Goal: Information Seeking & Learning: Compare options

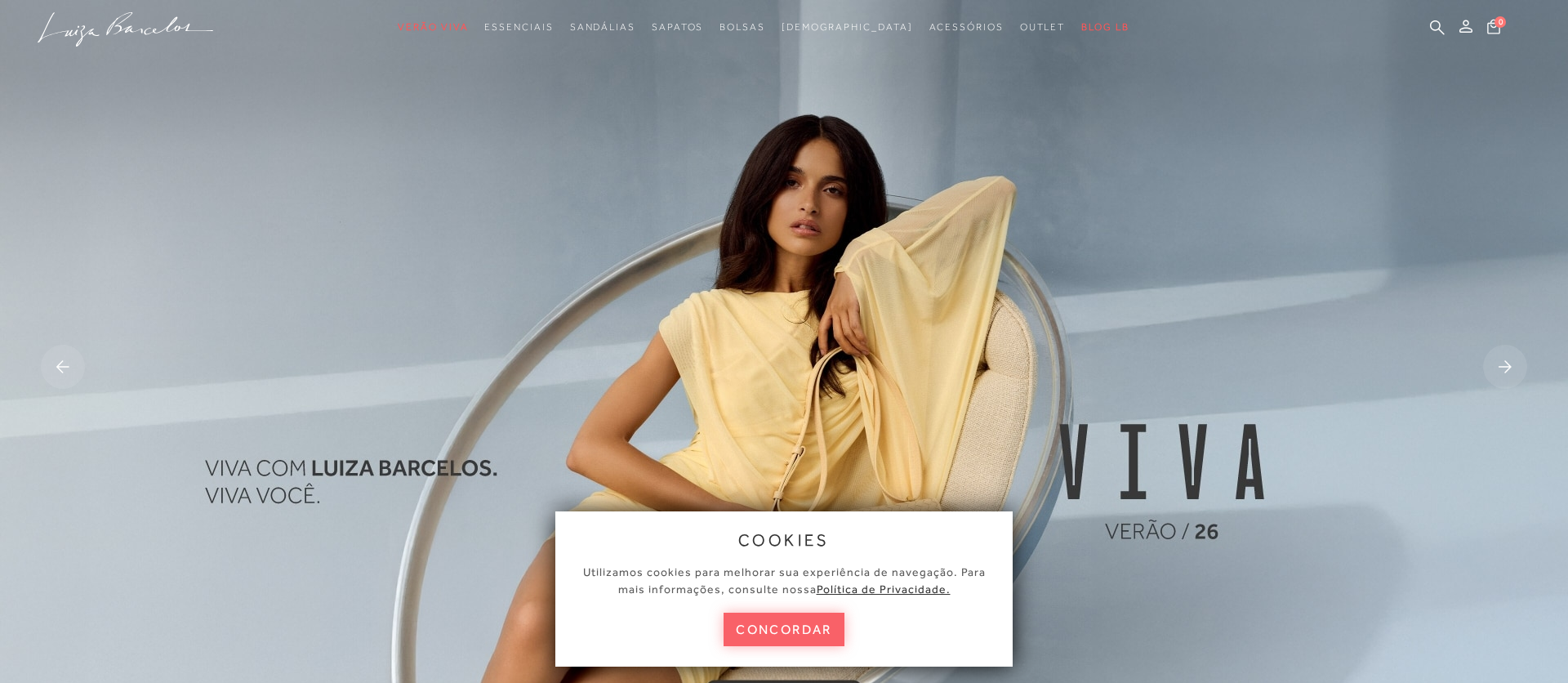
click at [796, 637] on button "concordar" at bounding box center [784, 629] width 121 height 33
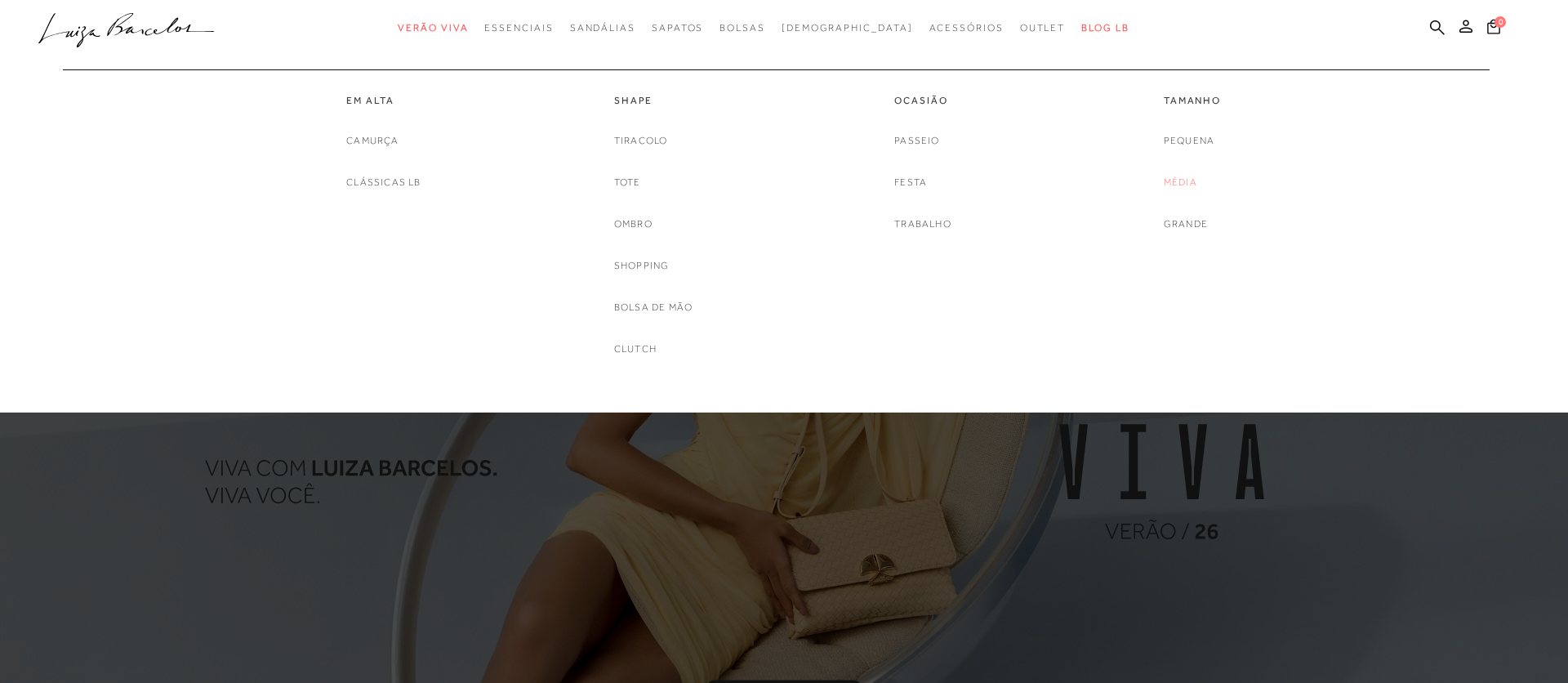
click at [1178, 176] on link "Média" at bounding box center [1181, 183] width 33 height 18
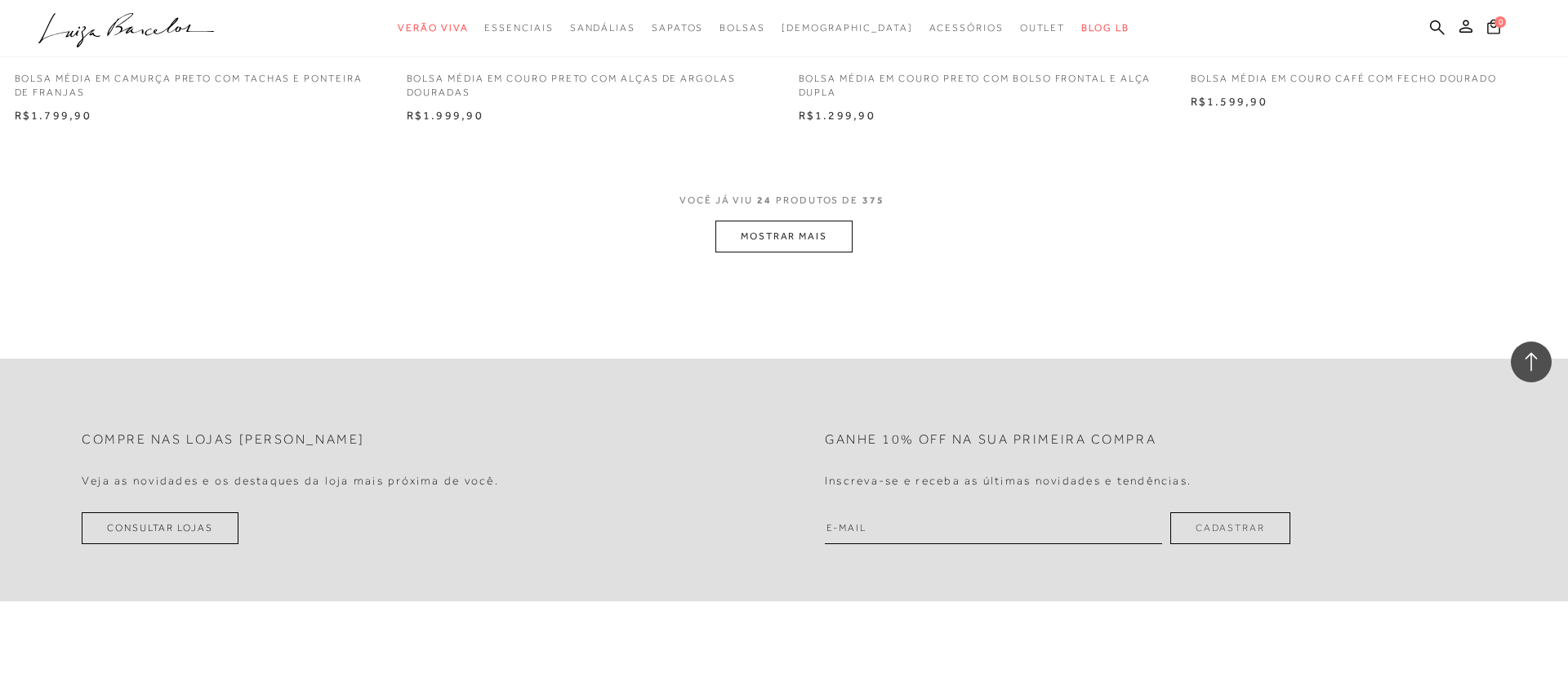
scroll to position [4120, 0]
click at [776, 234] on button "MOSTRAR MAIS" at bounding box center [784, 230] width 137 height 32
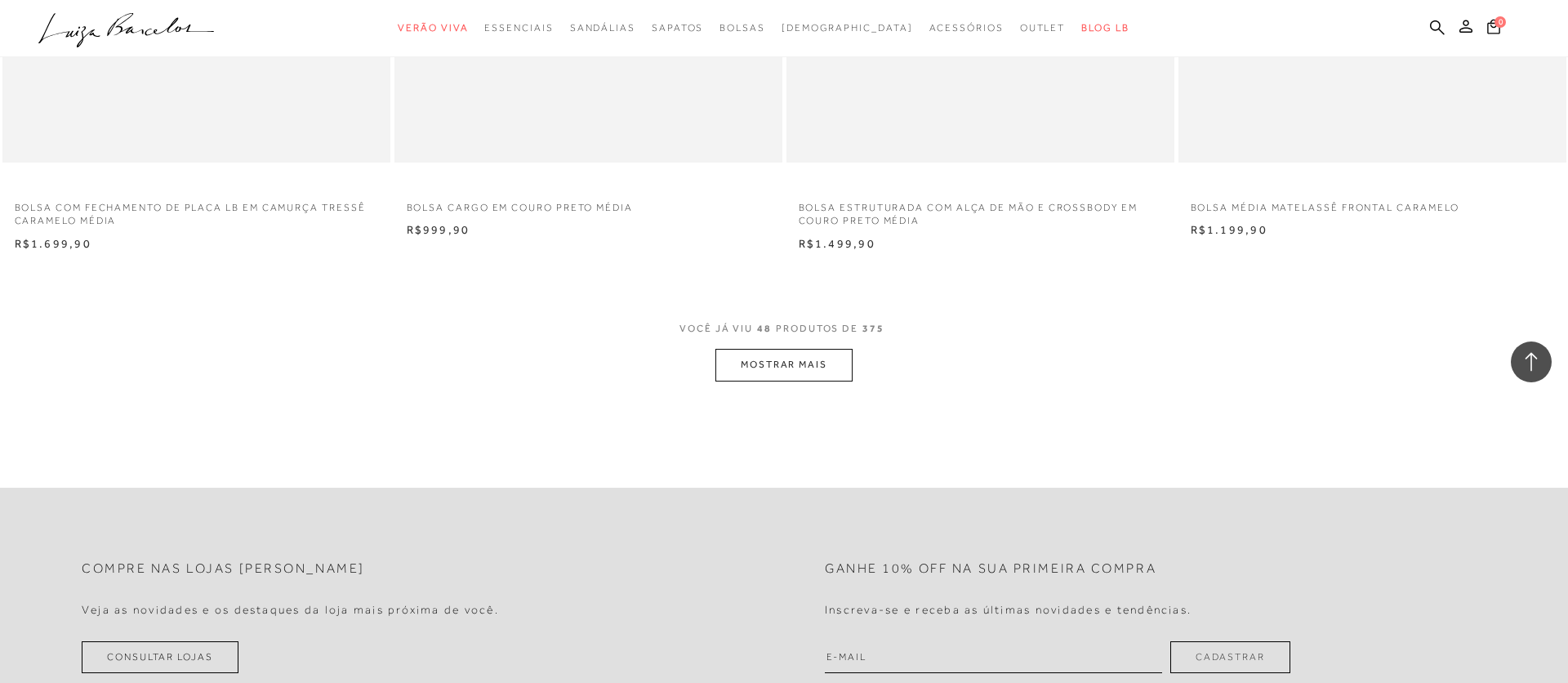
scroll to position [8103, 0]
click at [774, 362] on button "MOSTRAR MAIS" at bounding box center [784, 363] width 137 height 32
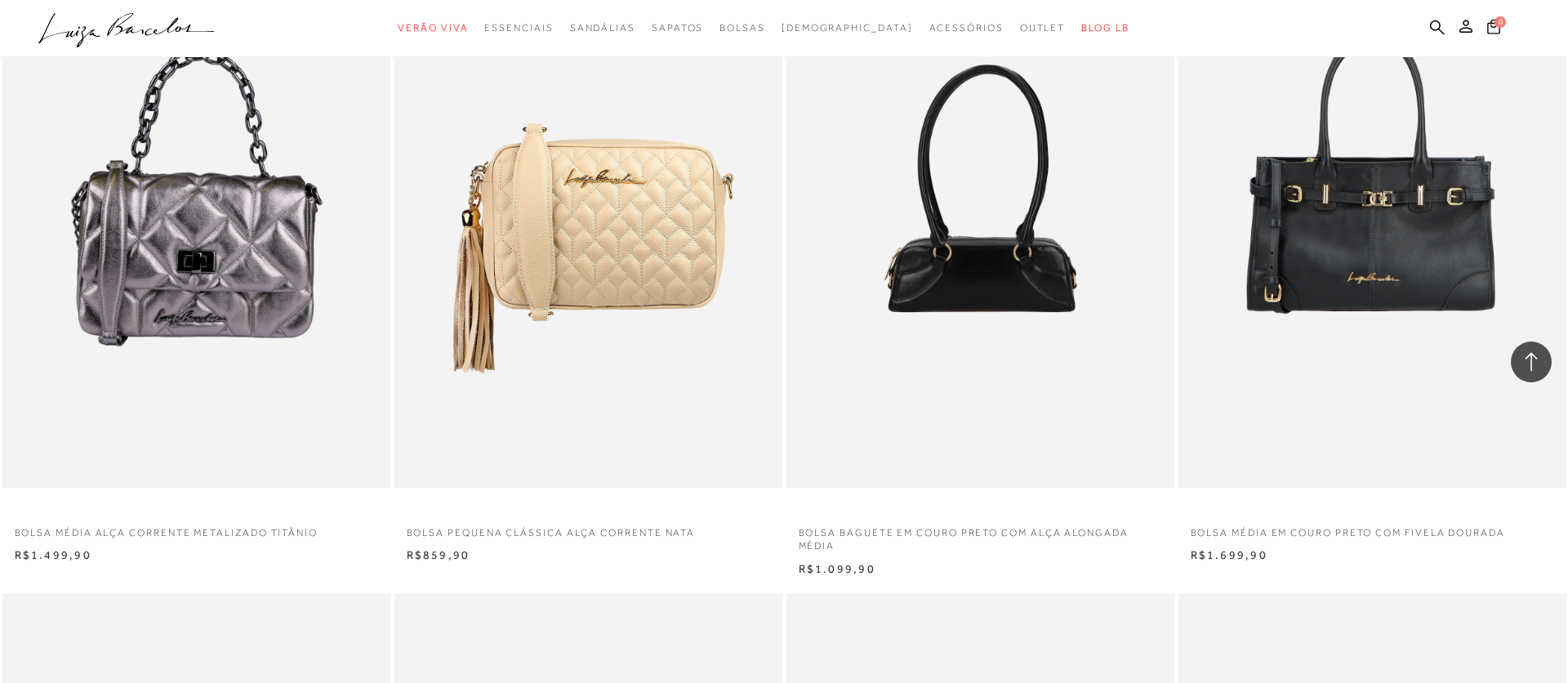
scroll to position [9843, 0]
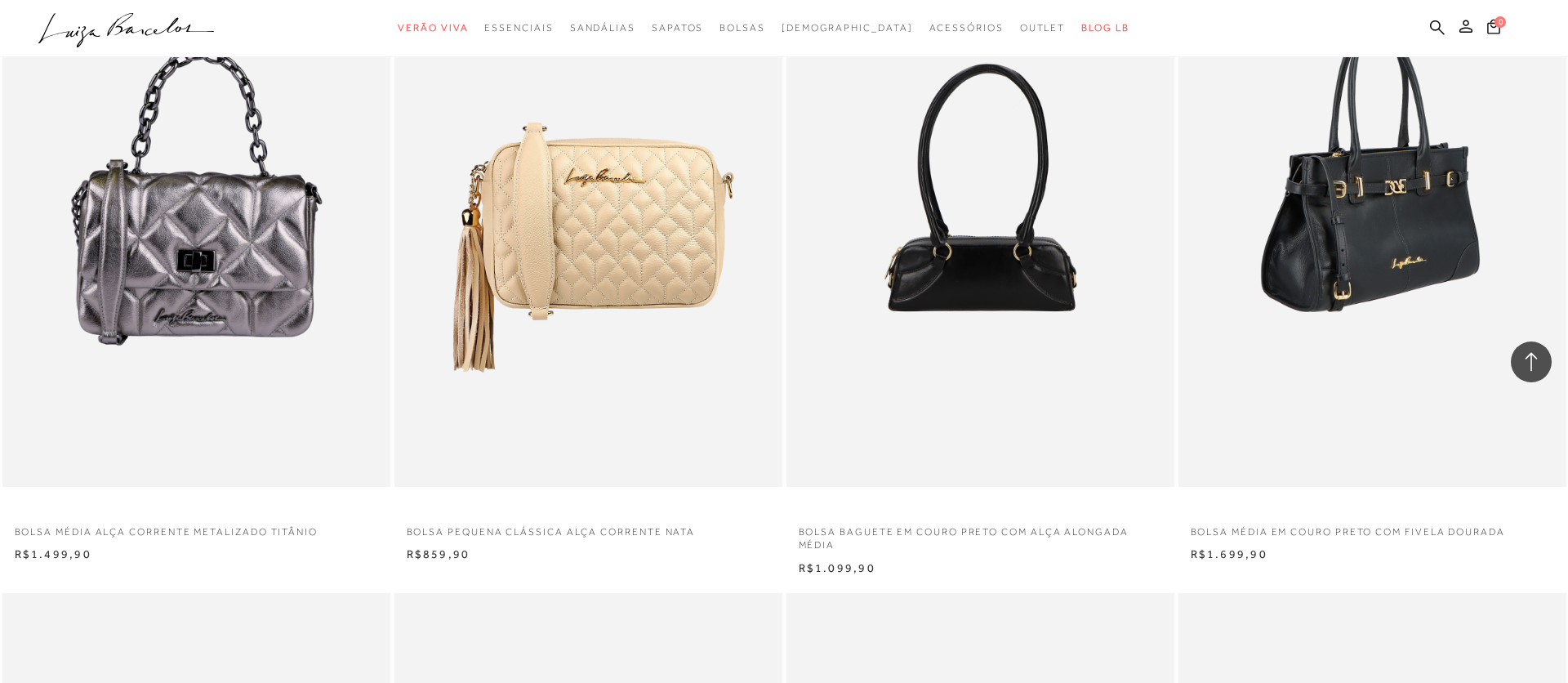
click at [1363, 270] on img at bounding box center [1373, 195] width 386 height 582
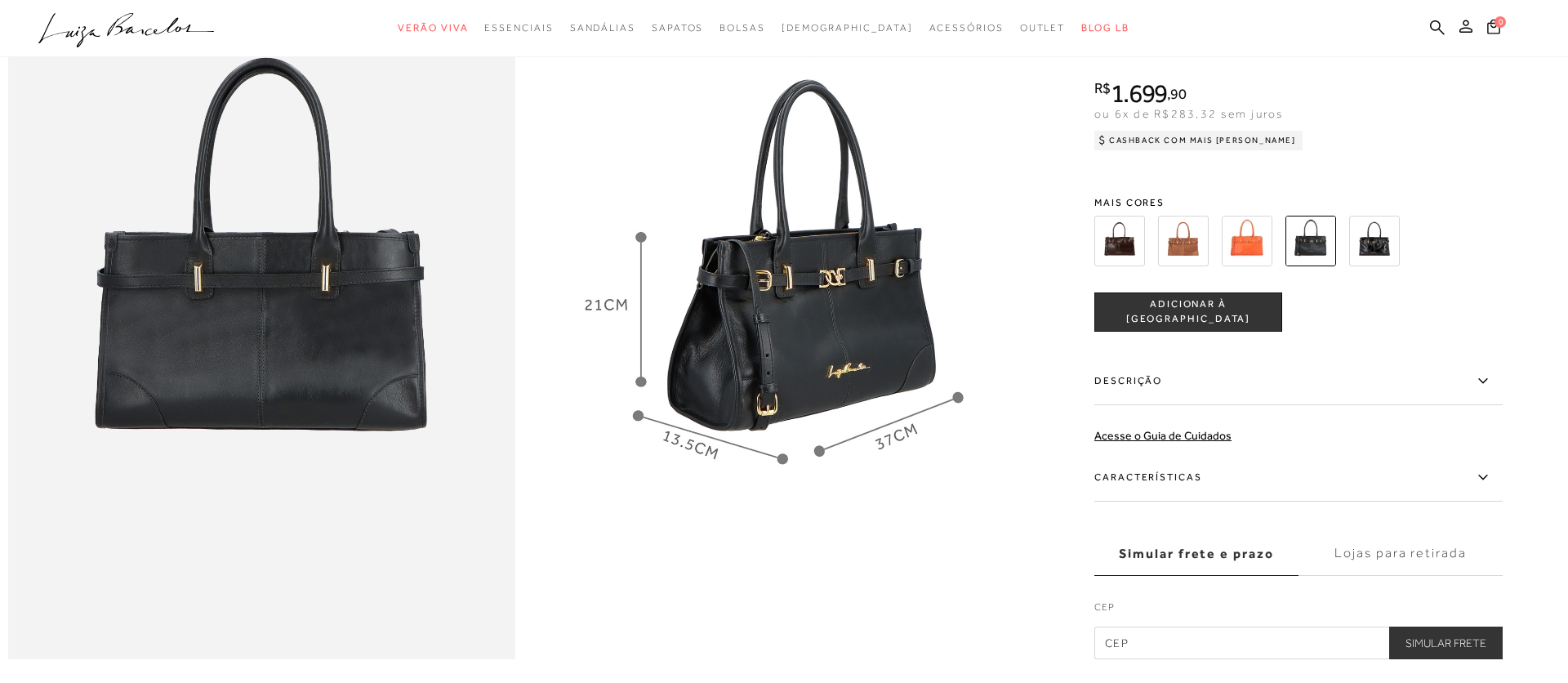
scroll to position [979, 0]
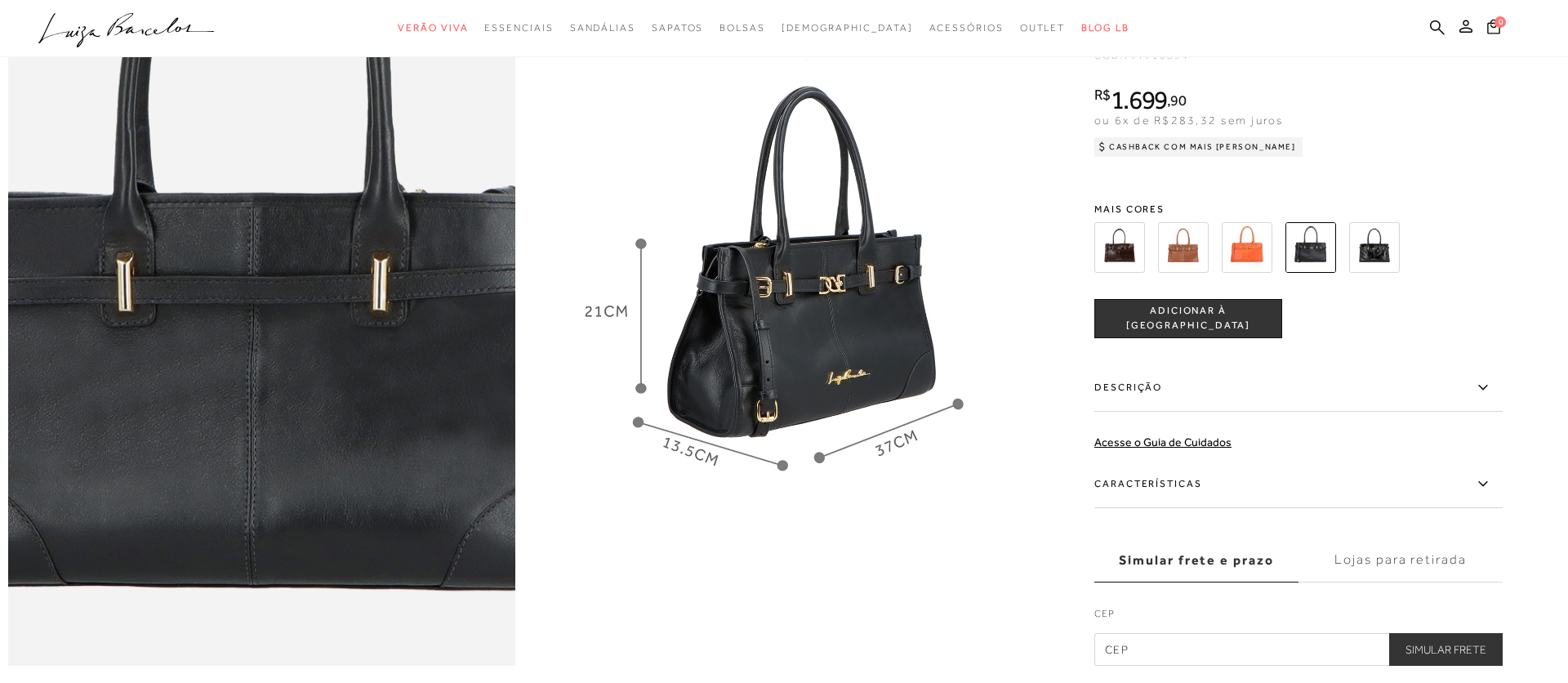
click at [271, 285] on img at bounding box center [251, 286] width 1014 height 1523
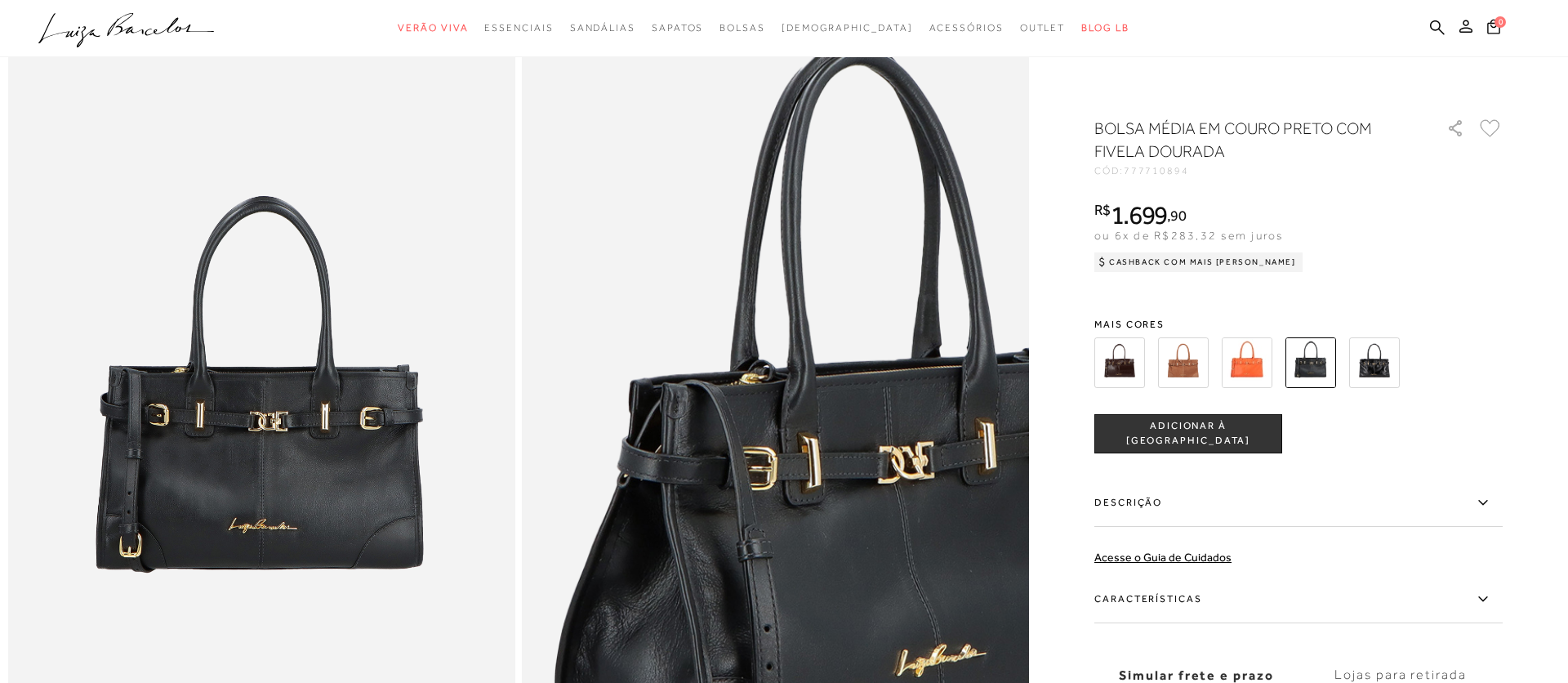
scroll to position [0, 0]
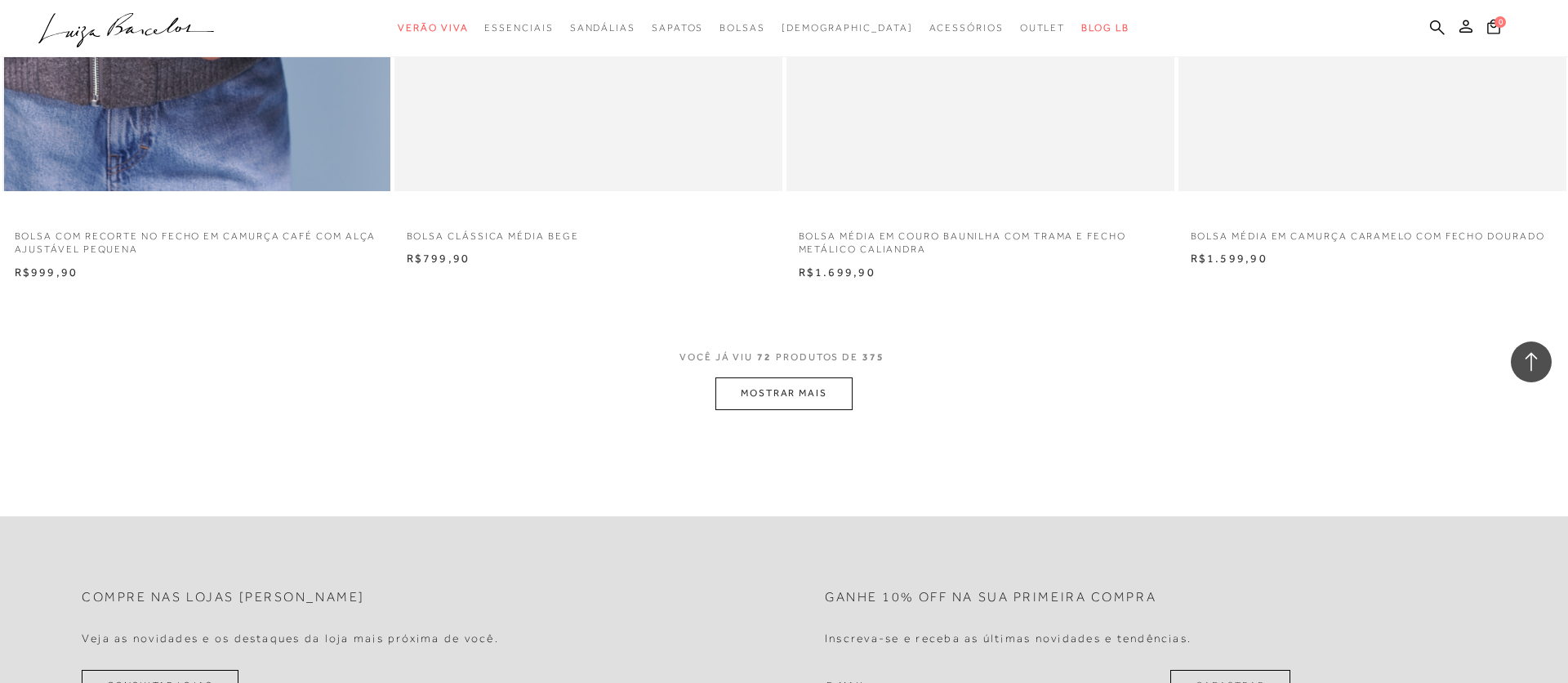
scroll to position [12208, 0]
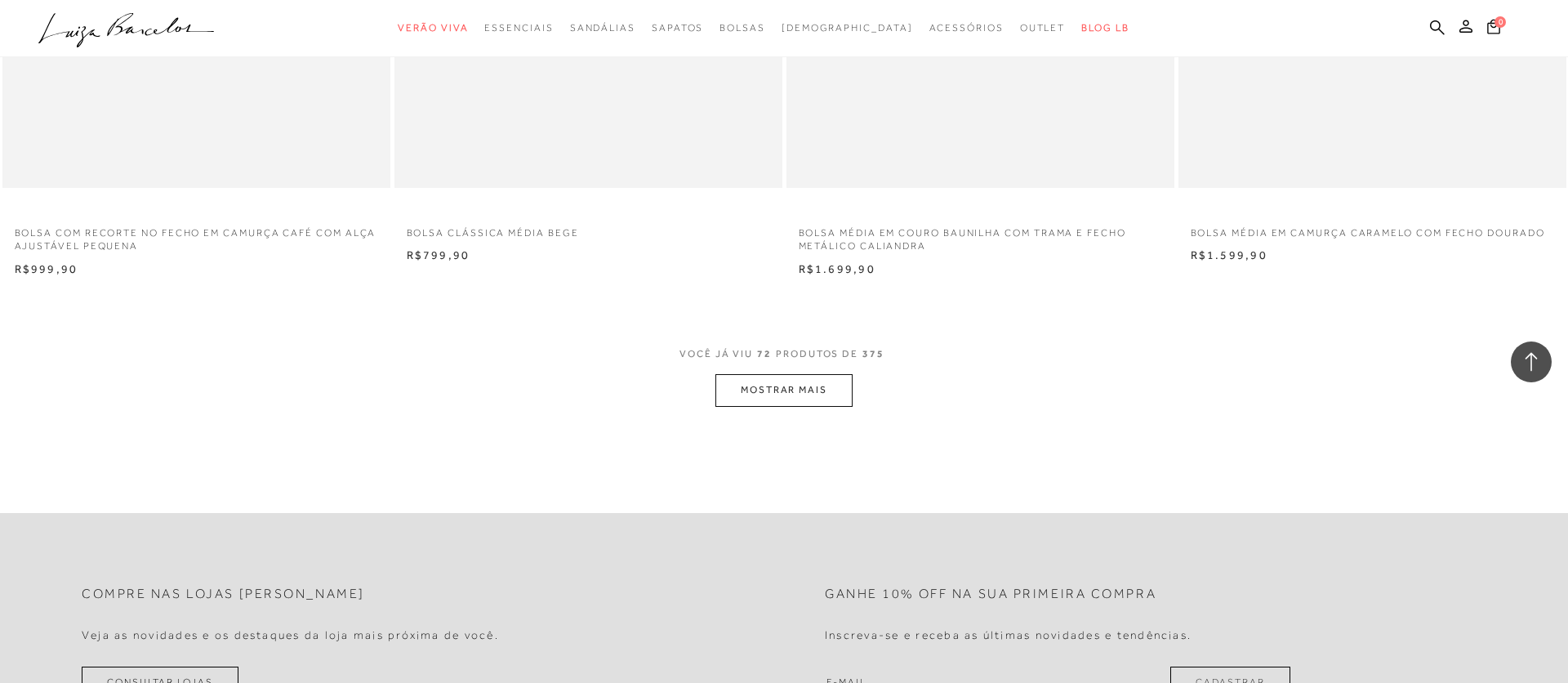
click at [792, 390] on button "MOSTRAR MAIS" at bounding box center [784, 389] width 137 height 32
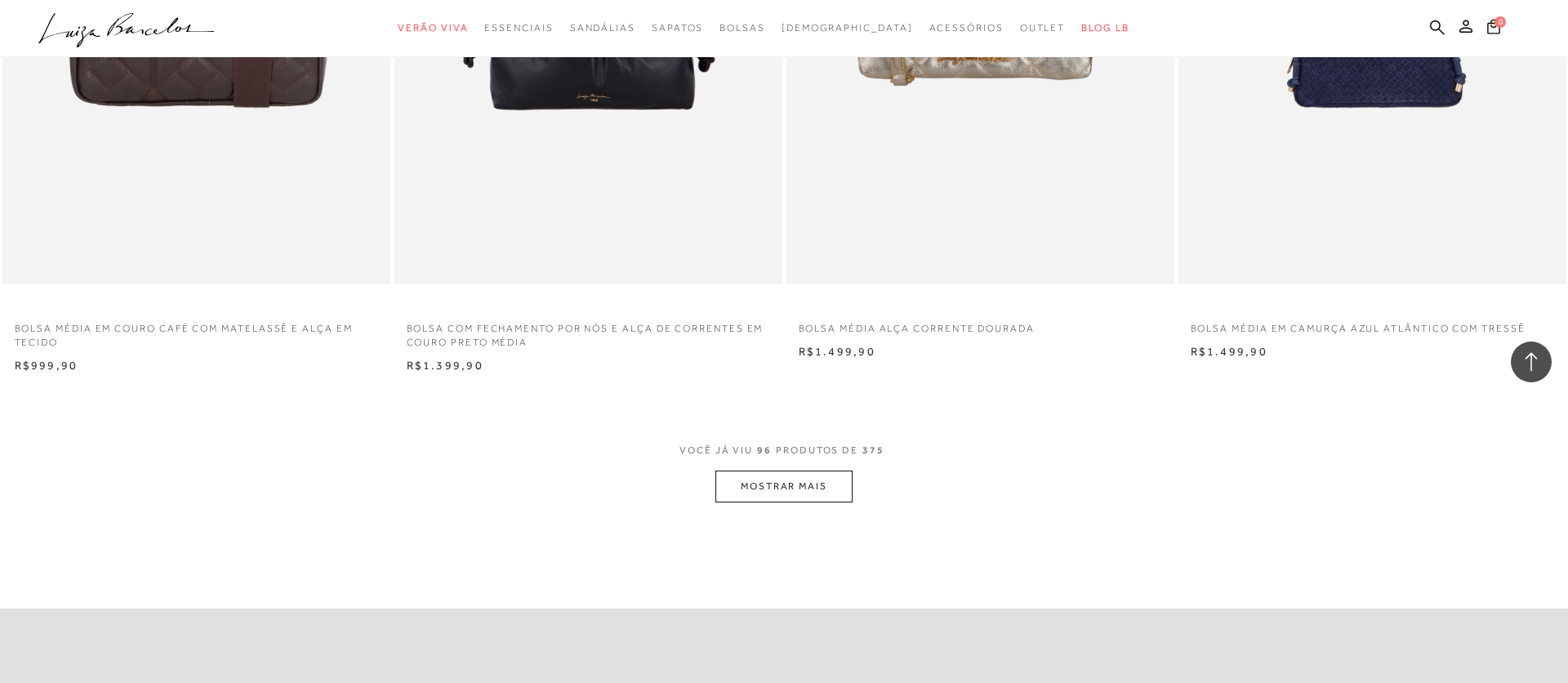
scroll to position [16237, 0]
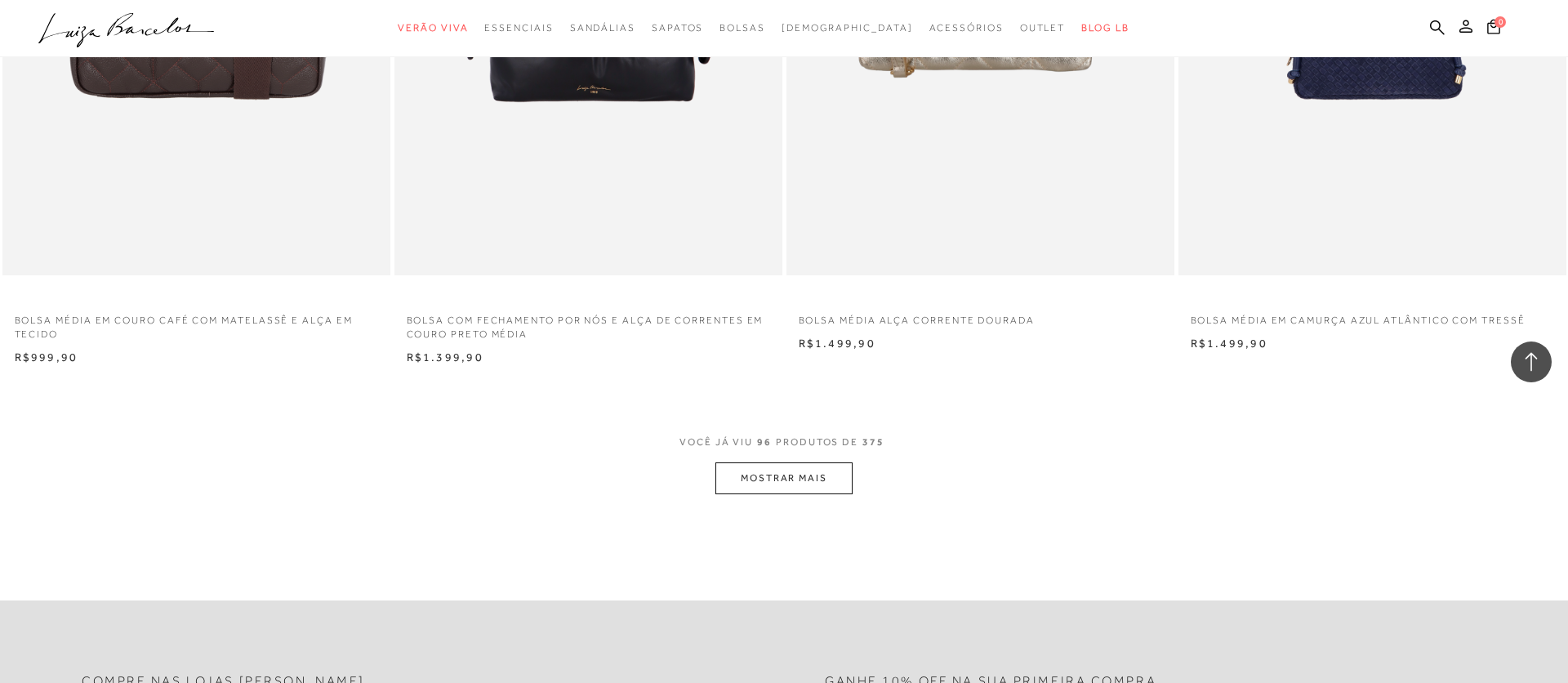
click at [783, 470] on button "MOSTRAR MAIS" at bounding box center [784, 478] width 137 height 32
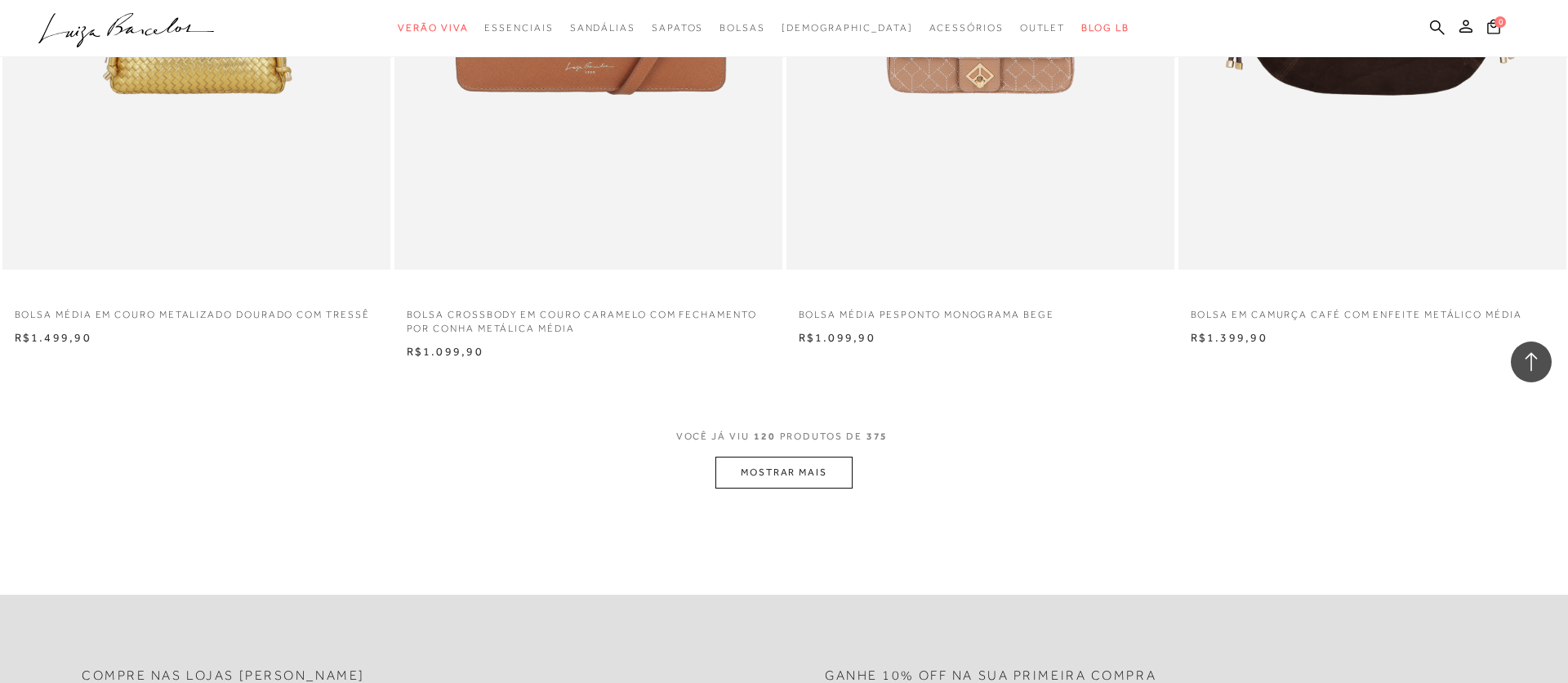
scroll to position [20363, 0]
click at [777, 472] on button "MOSTRAR MAIS" at bounding box center [784, 471] width 137 height 32
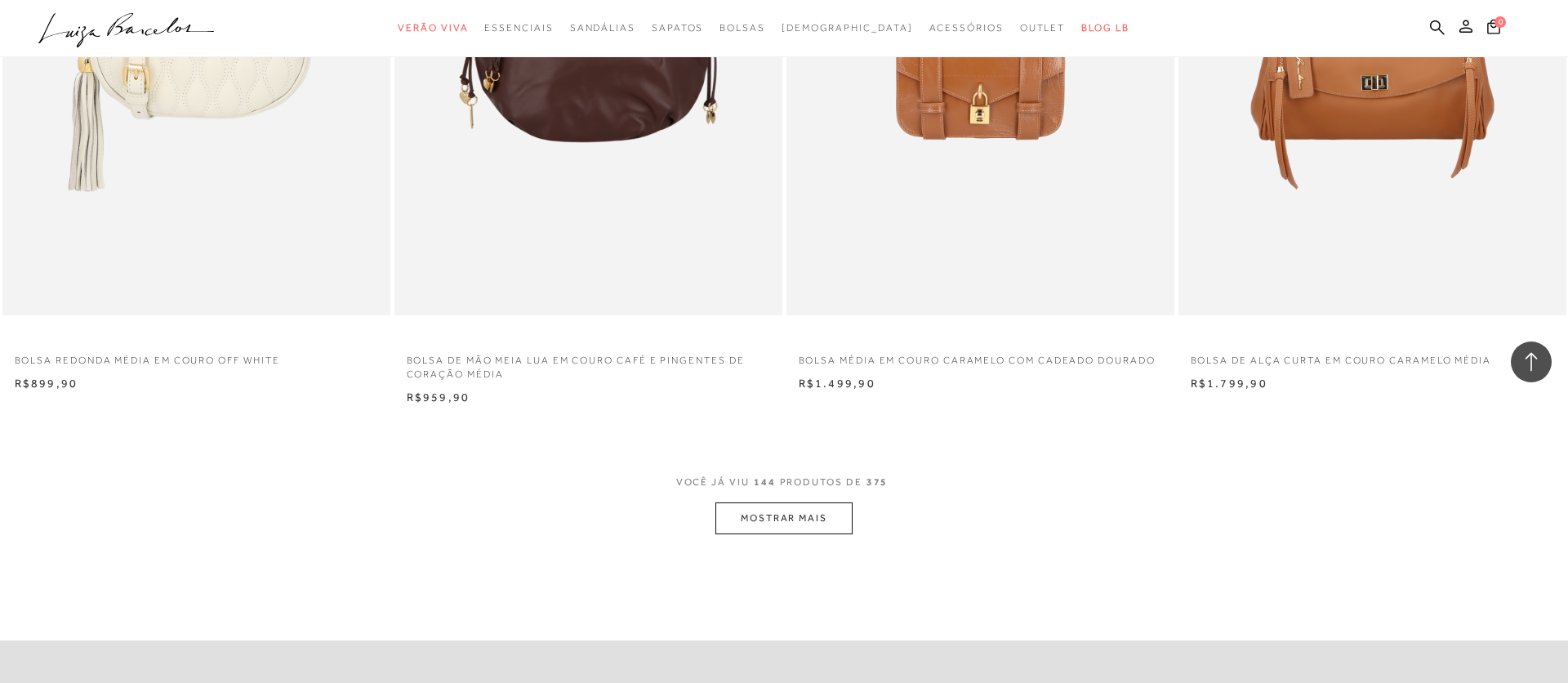
scroll to position [24412, 0]
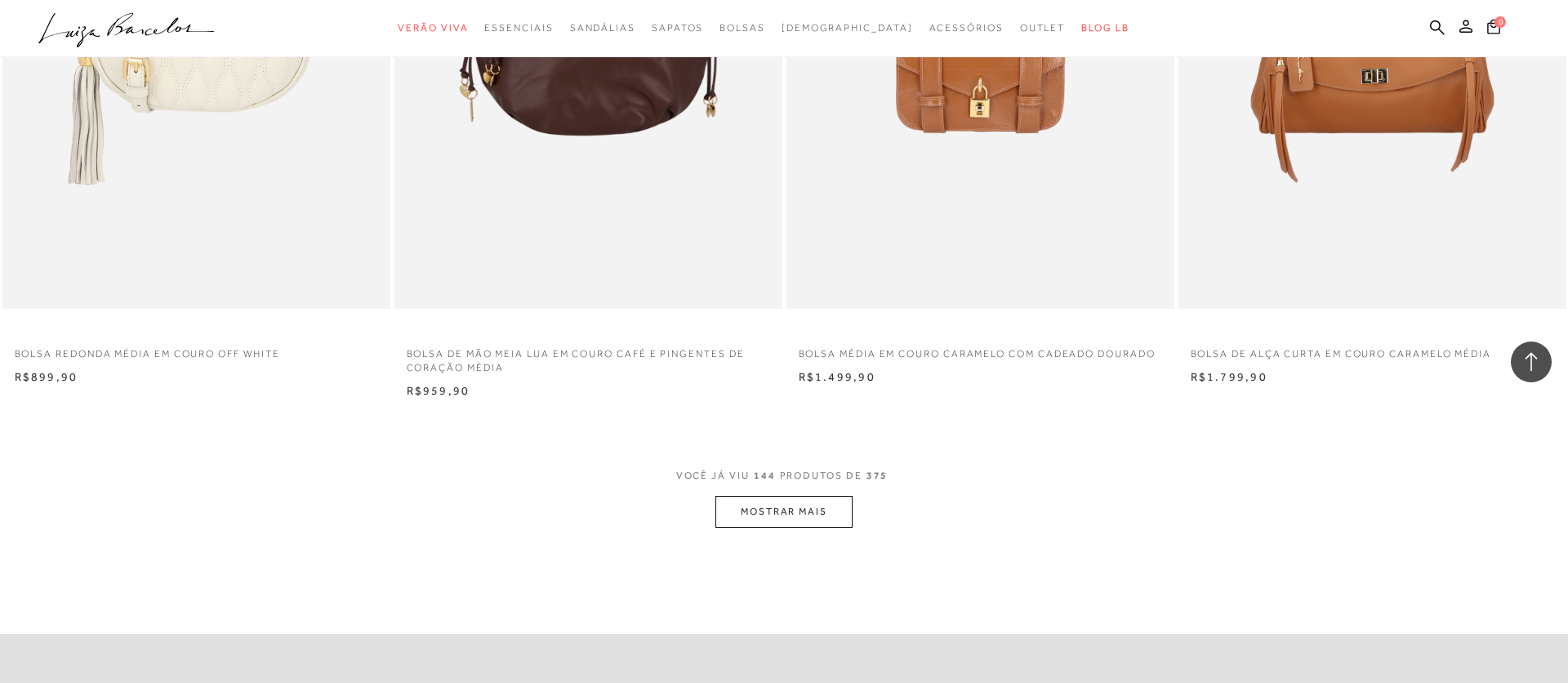
click at [760, 519] on button "MOSTRAR MAIS" at bounding box center [784, 512] width 137 height 32
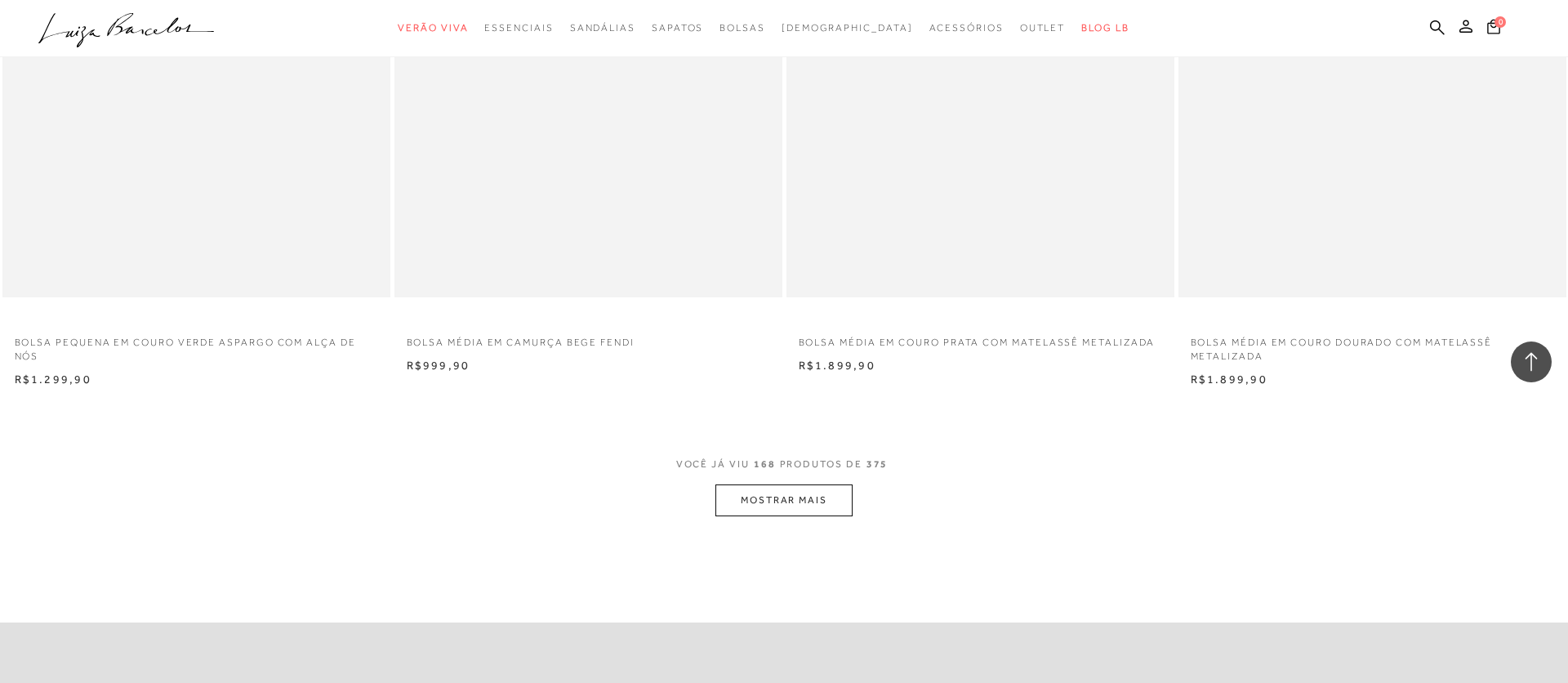
scroll to position [28564, 0]
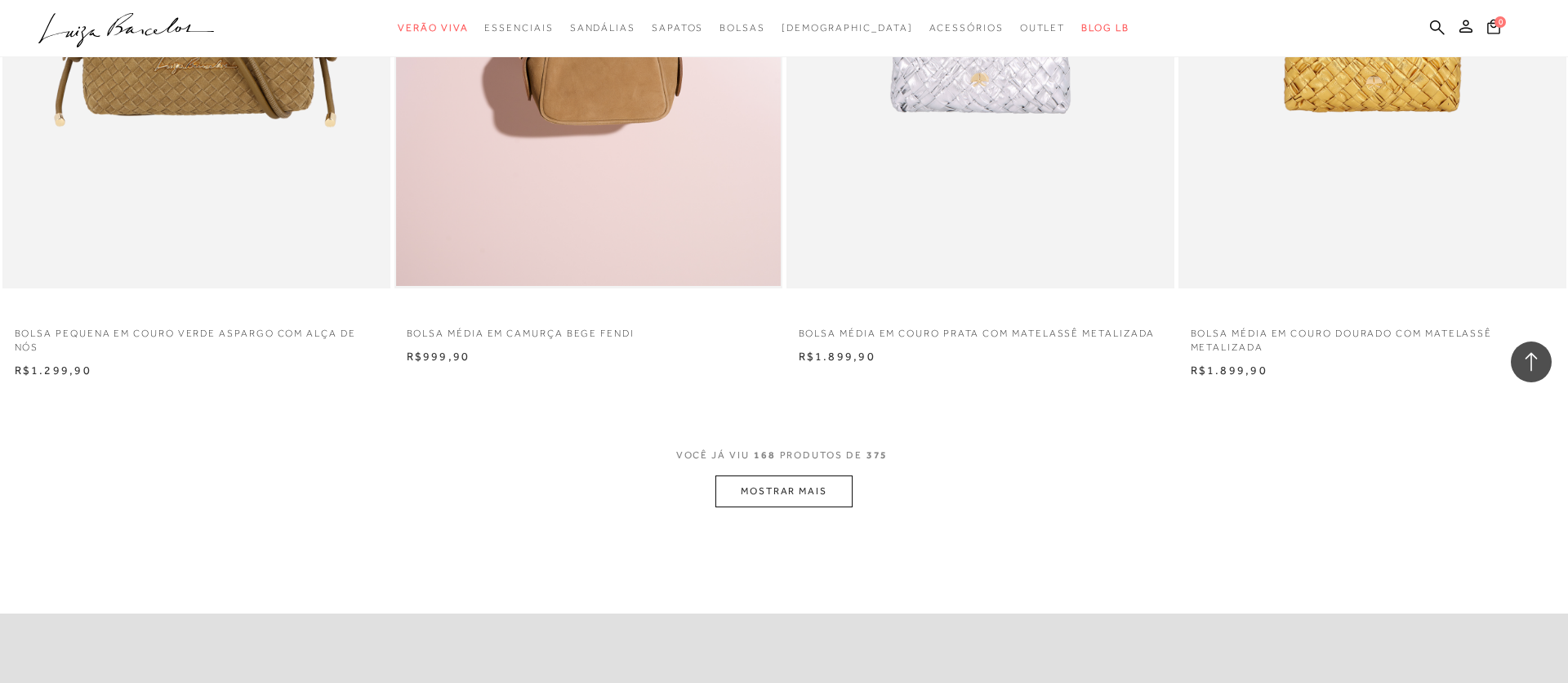
click at [802, 491] on button "MOSTRAR MAIS" at bounding box center [784, 491] width 137 height 32
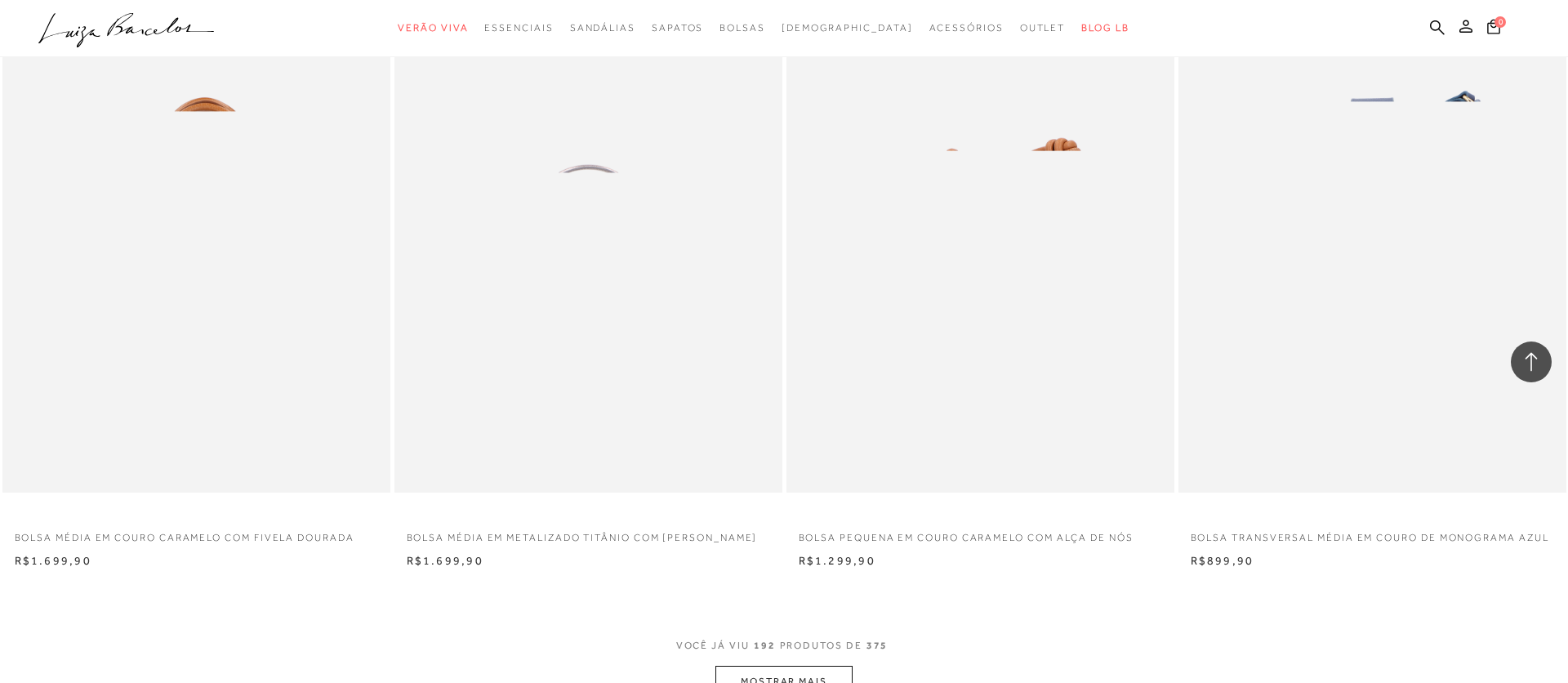
scroll to position [32480, 0]
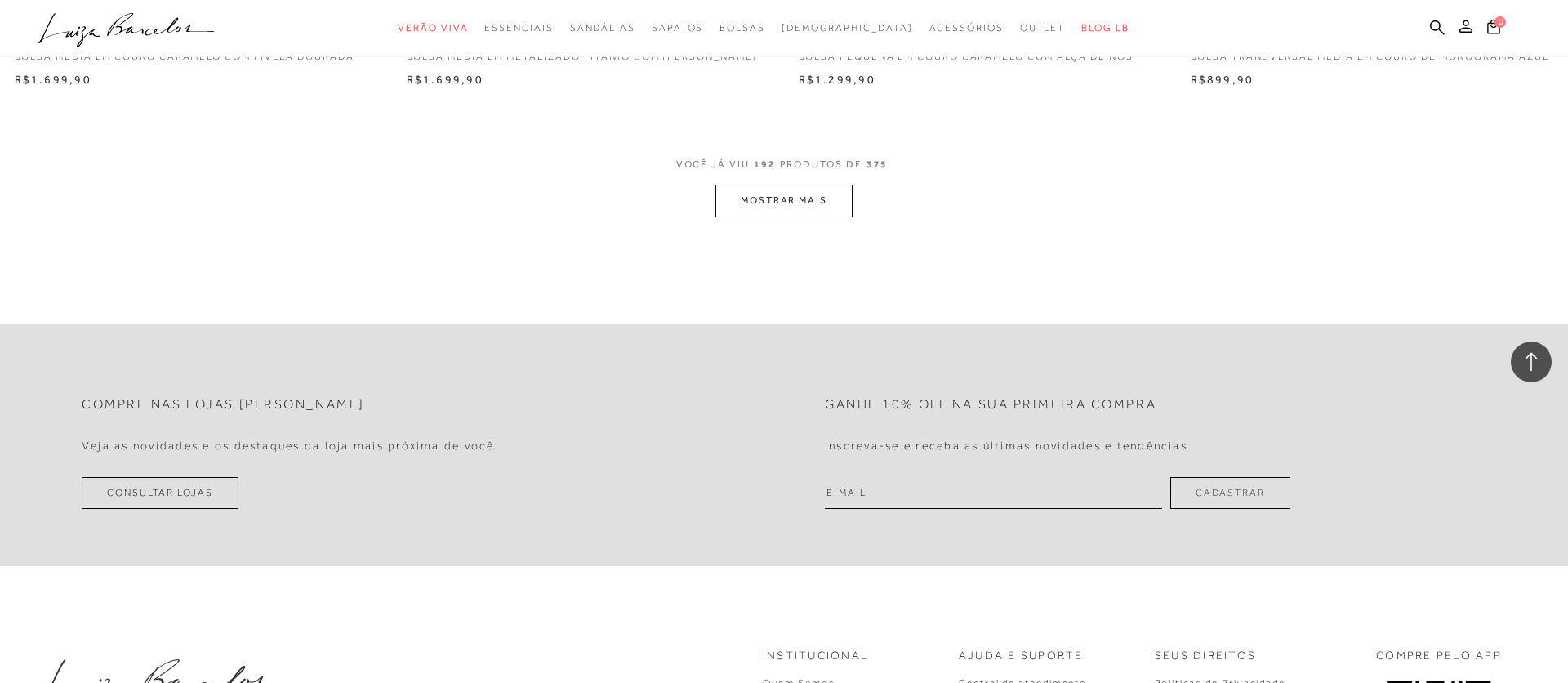
click at [784, 200] on button "MOSTRAR MAIS" at bounding box center [784, 199] width 137 height 32
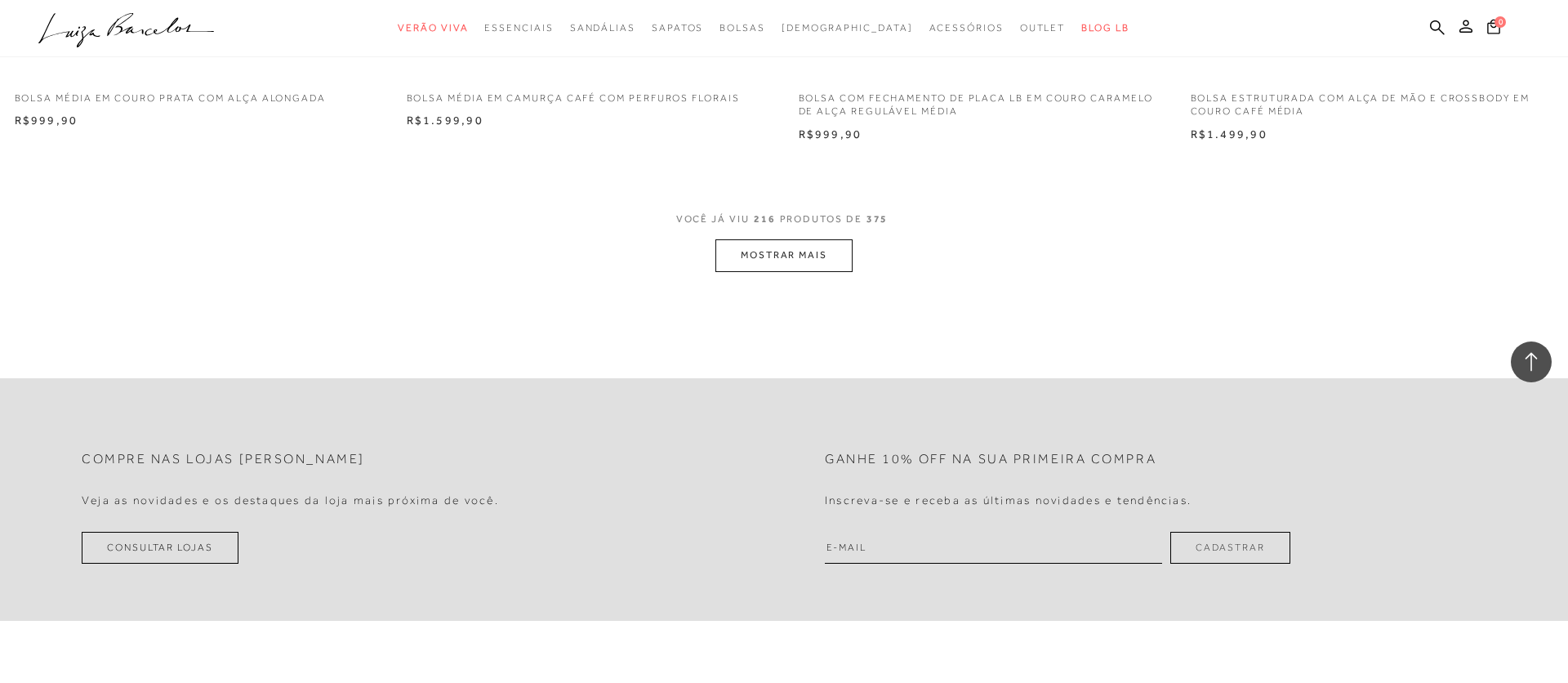
scroll to position [37034, 0]
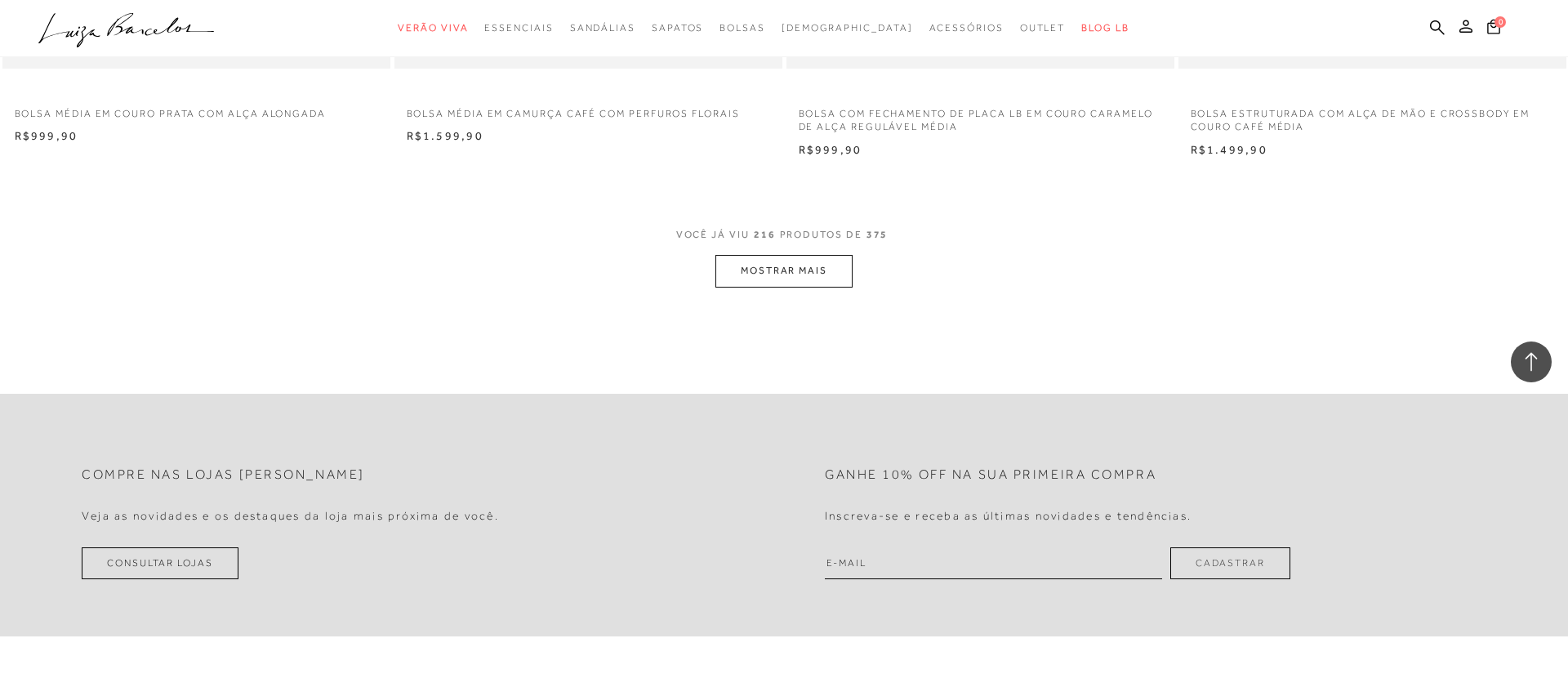
click at [796, 268] on button "MOSTRAR MAIS" at bounding box center [784, 271] width 137 height 32
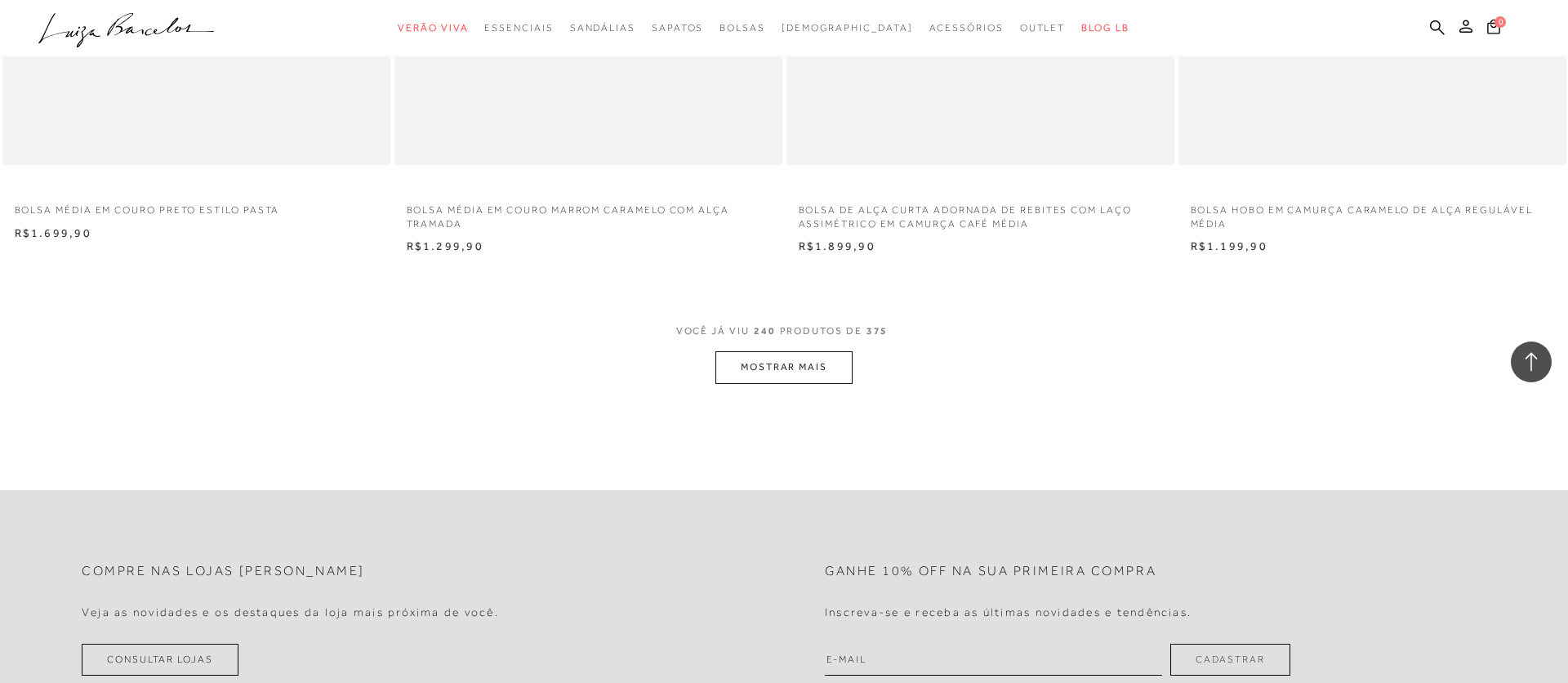
scroll to position [41070, 0]
click at [764, 363] on button "MOSTRAR MAIS" at bounding box center [784, 365] width 137 height 32
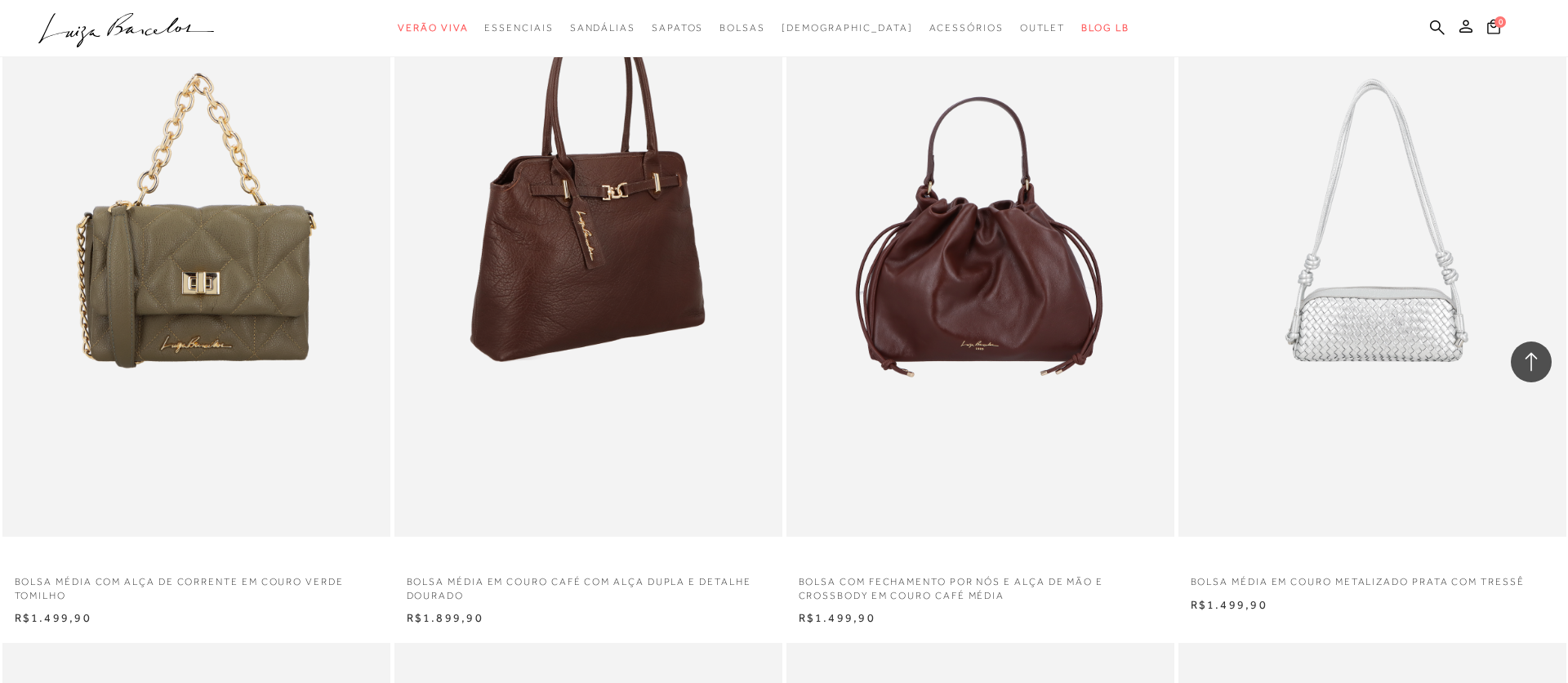
scroll to position [42771, 0]
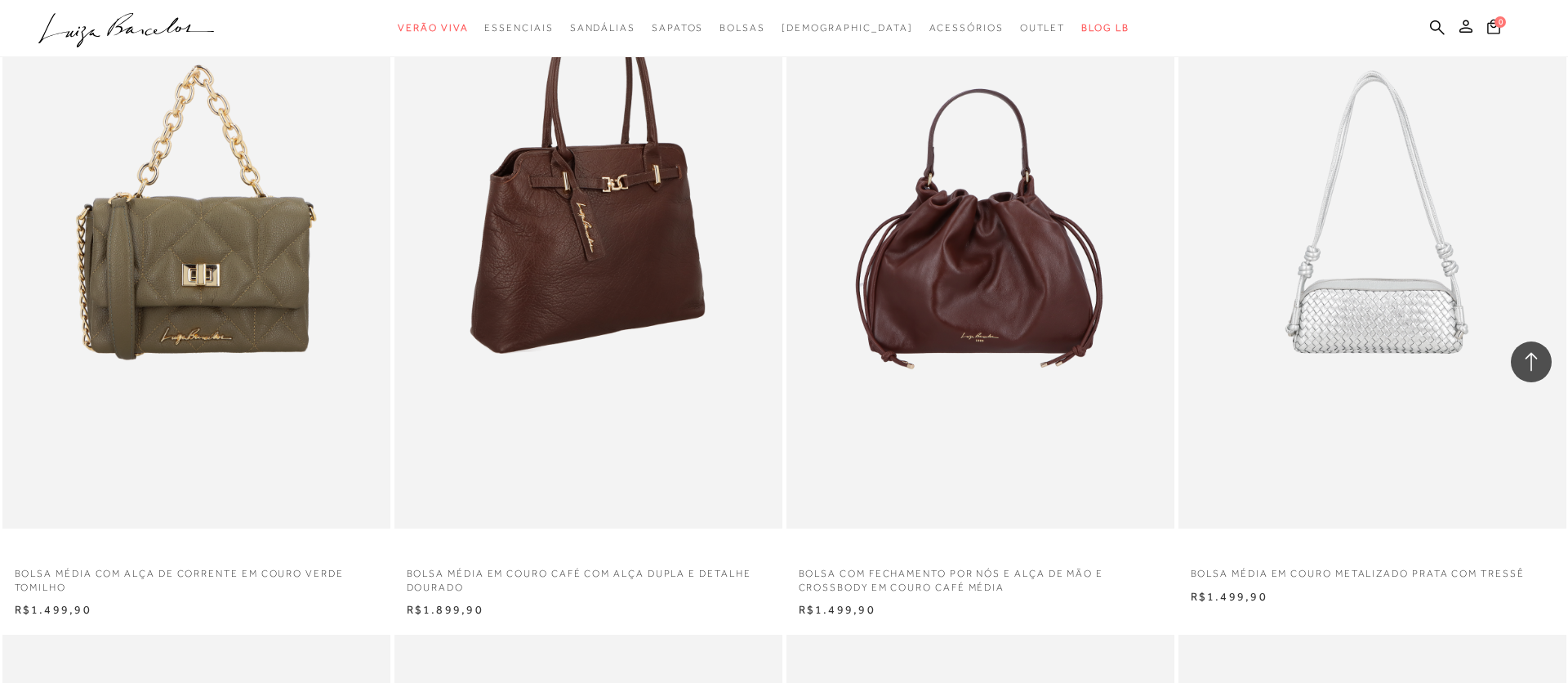
click at [611, 257] on img at bounding box center [589, 237] width 386 height 582
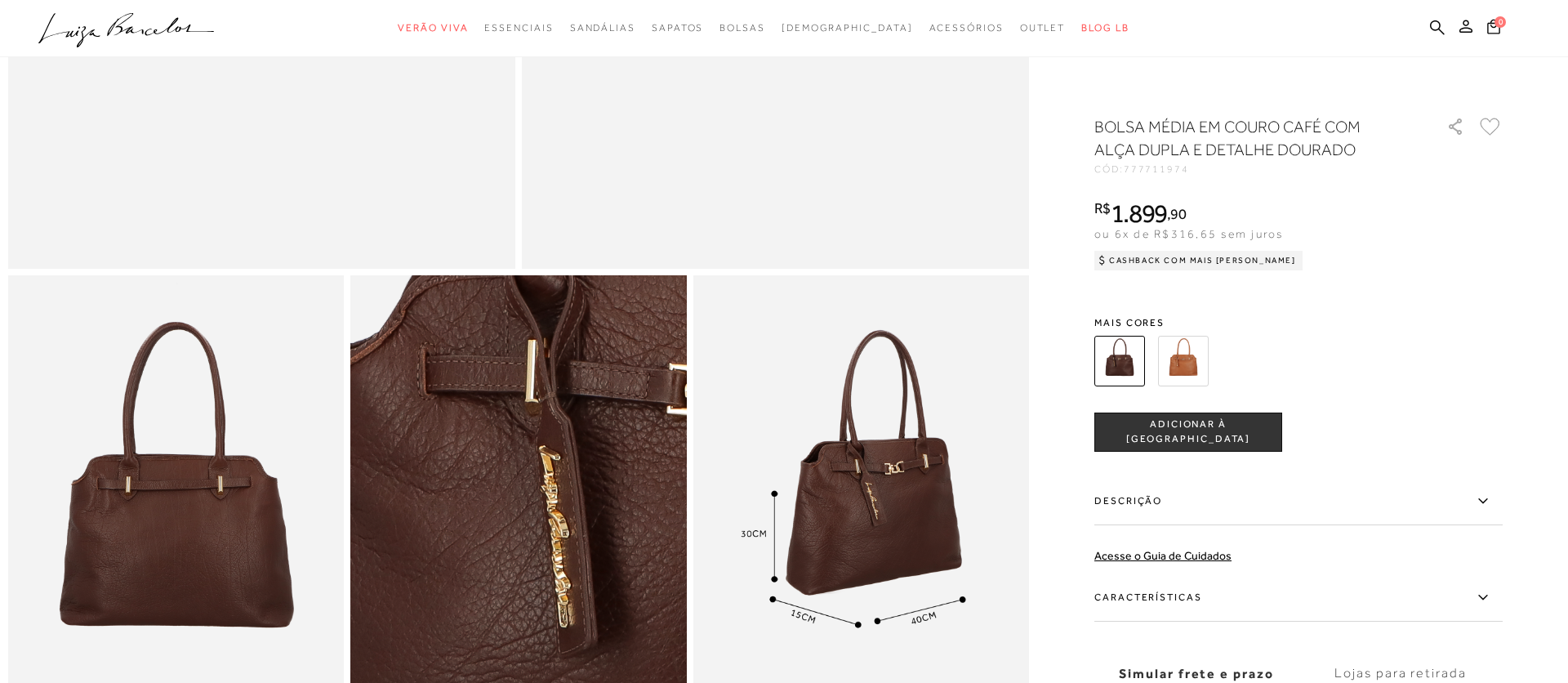
scroll to position [607, 0]
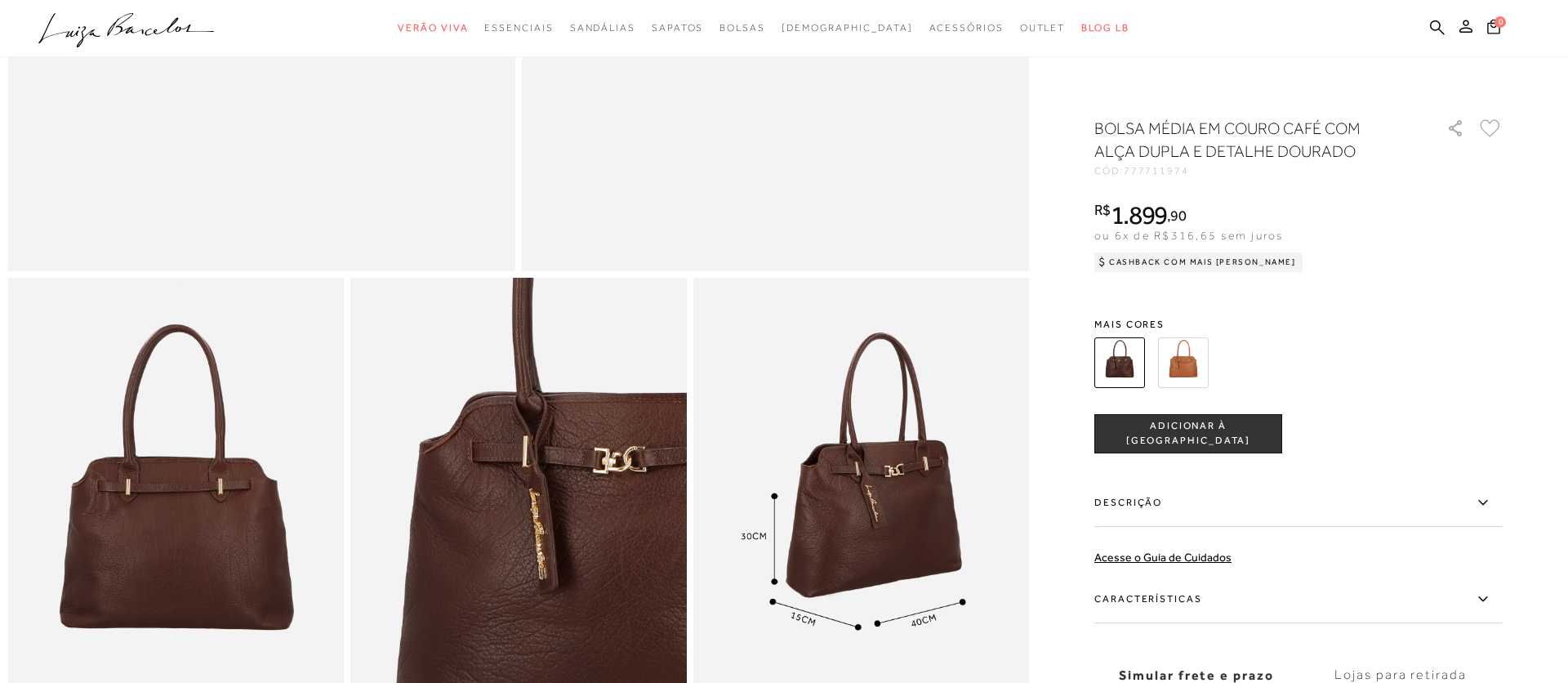
click at [1177, 355] on img at bounding box center [1184, 363] width 51 height 51
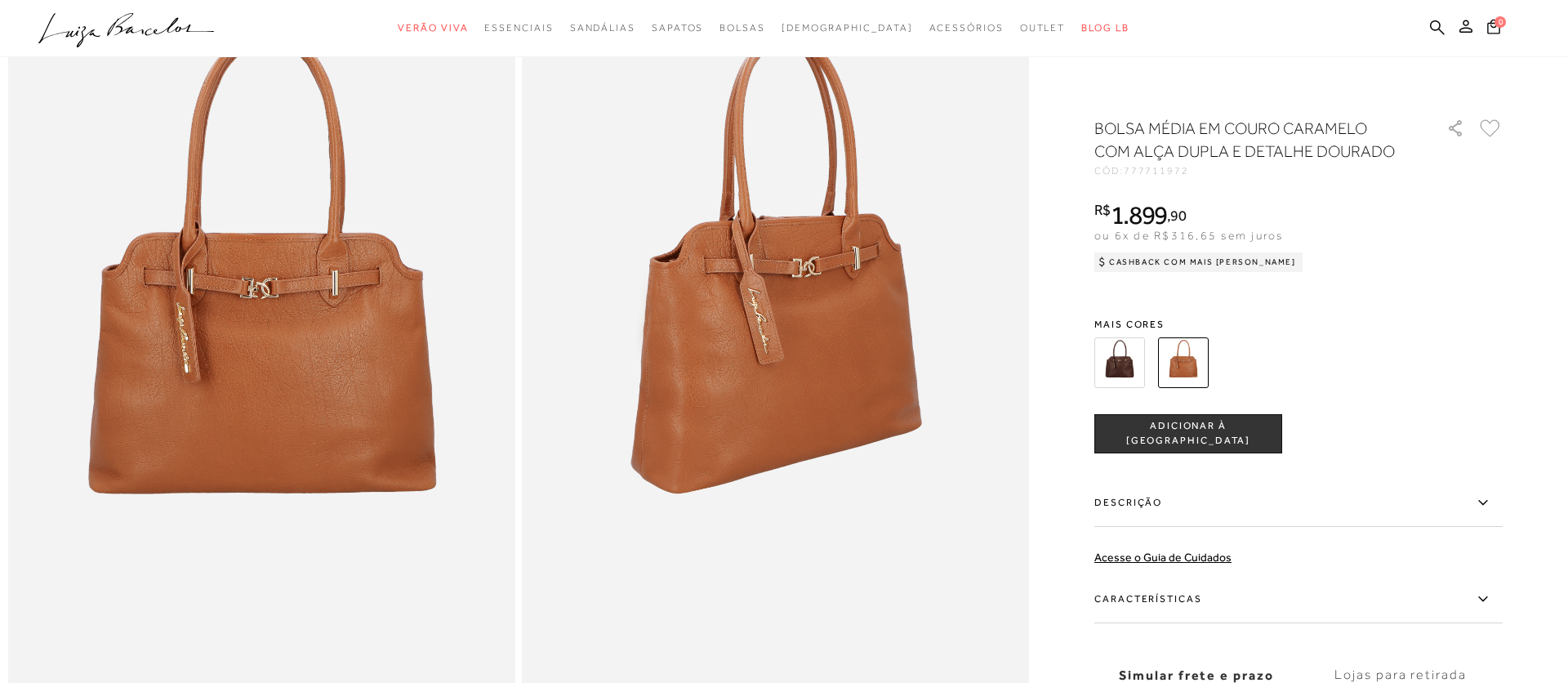
scroll to position [158, 0]
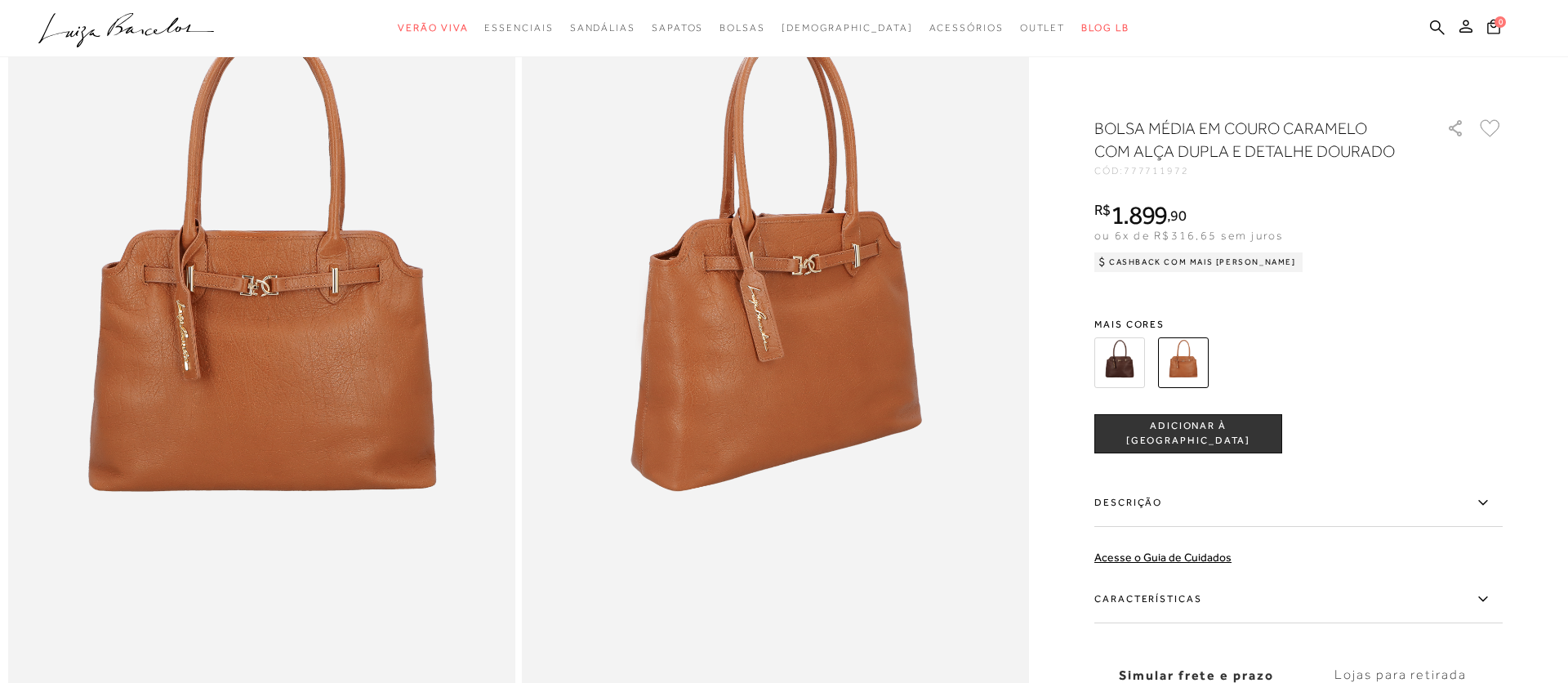
click at [1115, 359] on img at bounding box center [1120, 363] width 51 height 51
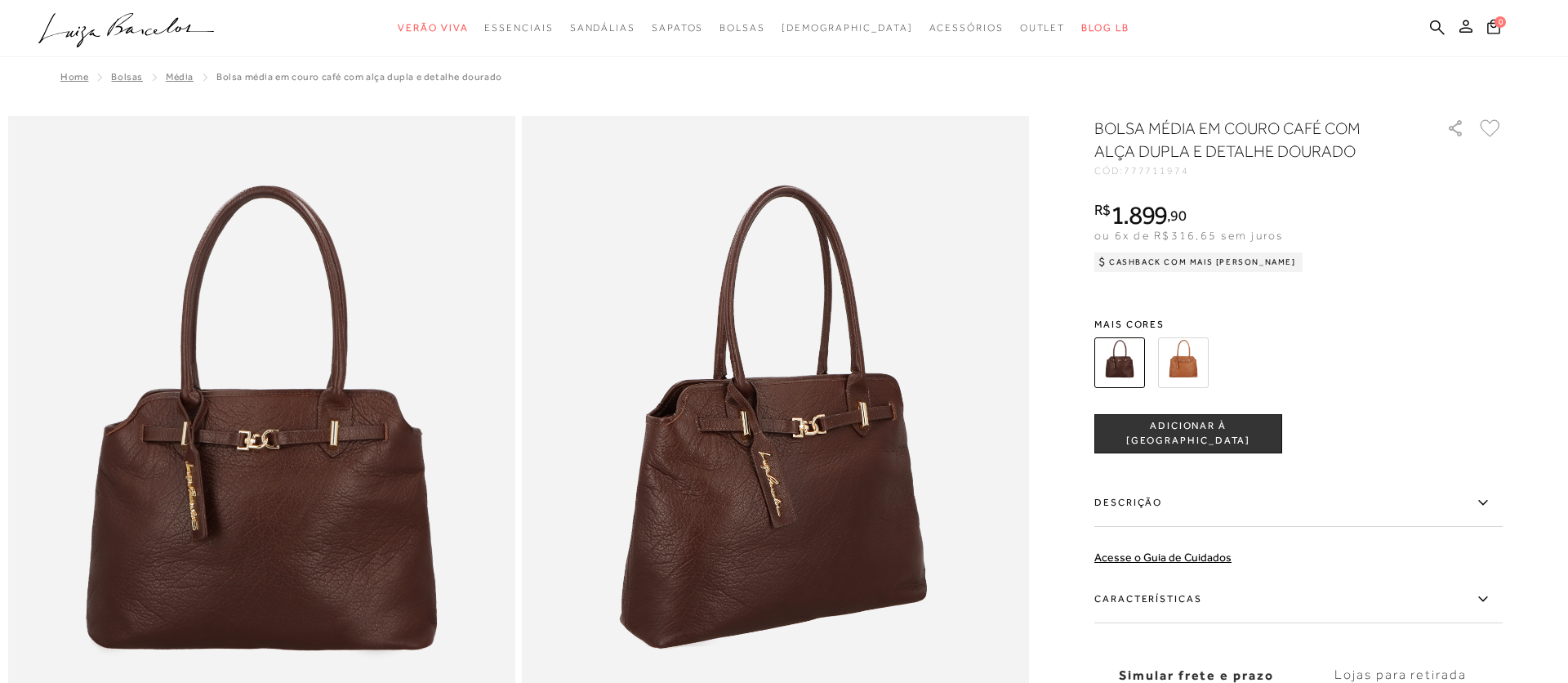
click at [1117, 121] on h1 "BOLSA MÉDIA EM COURO CAFÉ COM ALÇA DUPLA E DETALHE DOURADO" at bounding box center [1247, 139] width 306 height 46
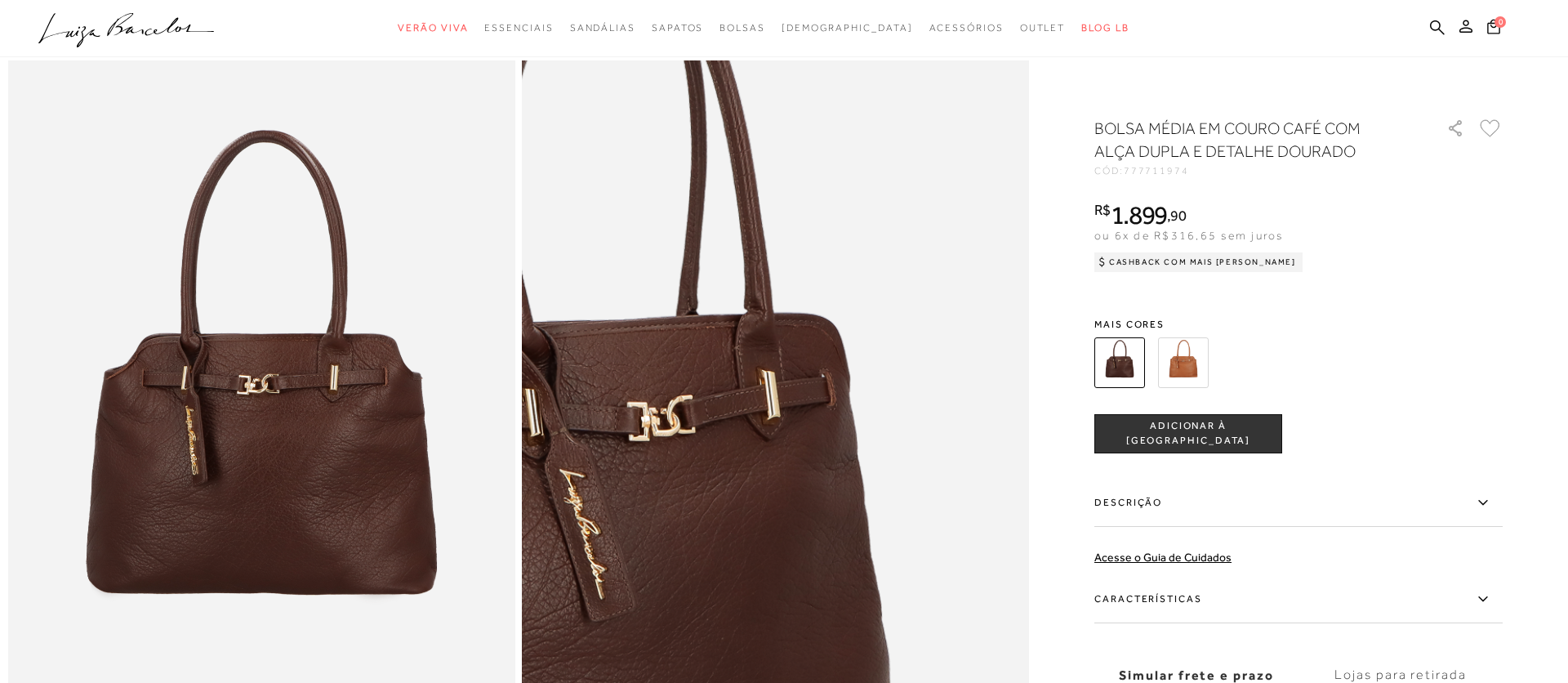
scroll to position [54, 0]
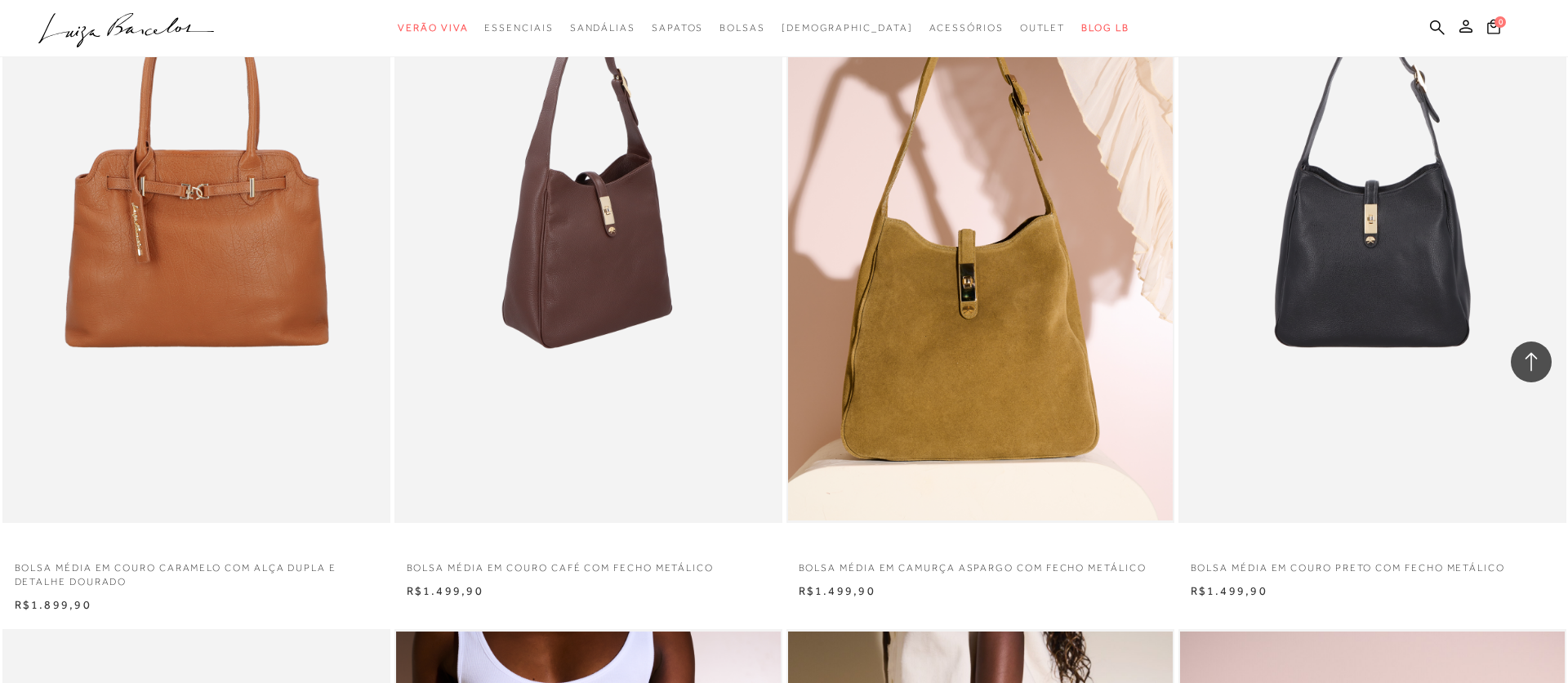
scroll to position [33143, 0]
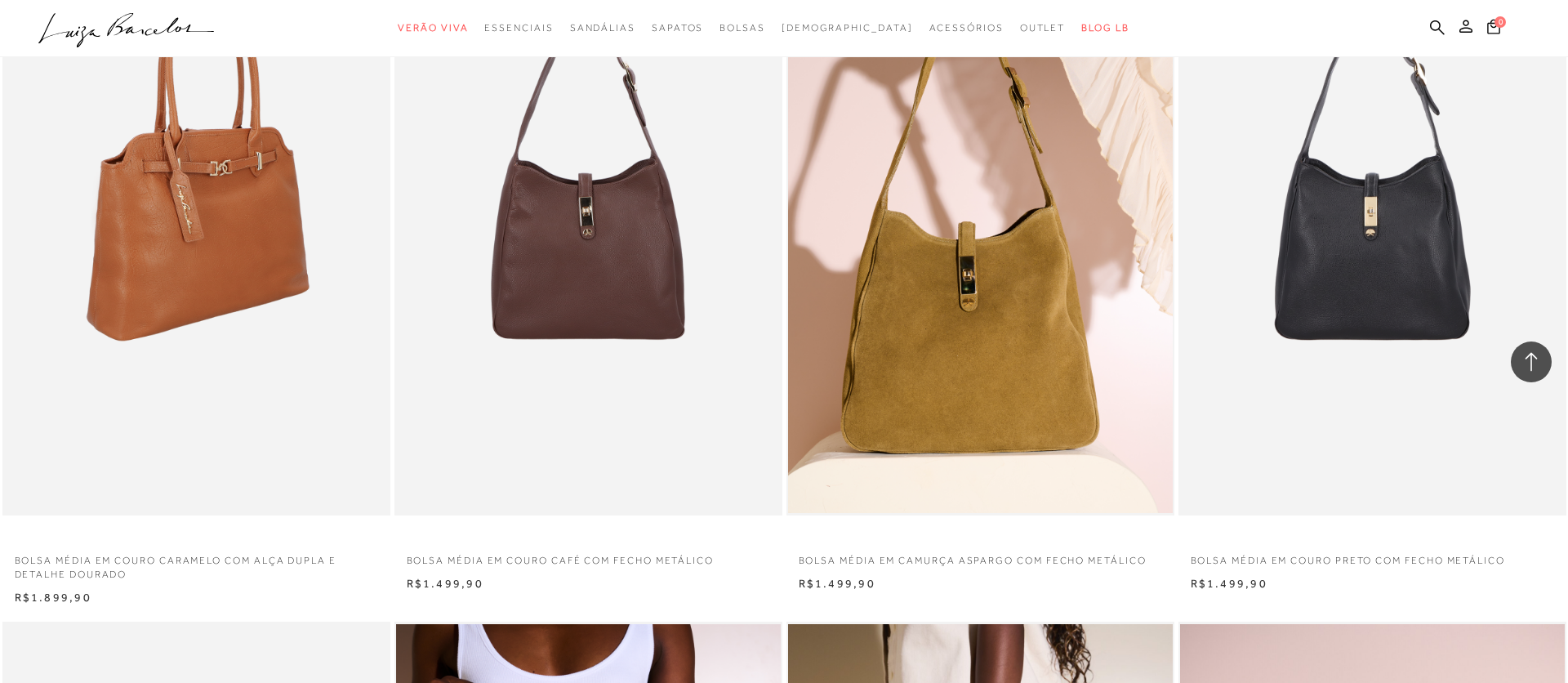
click at [233, 224] on img at bounding box center [197, 224] width 386 height 582
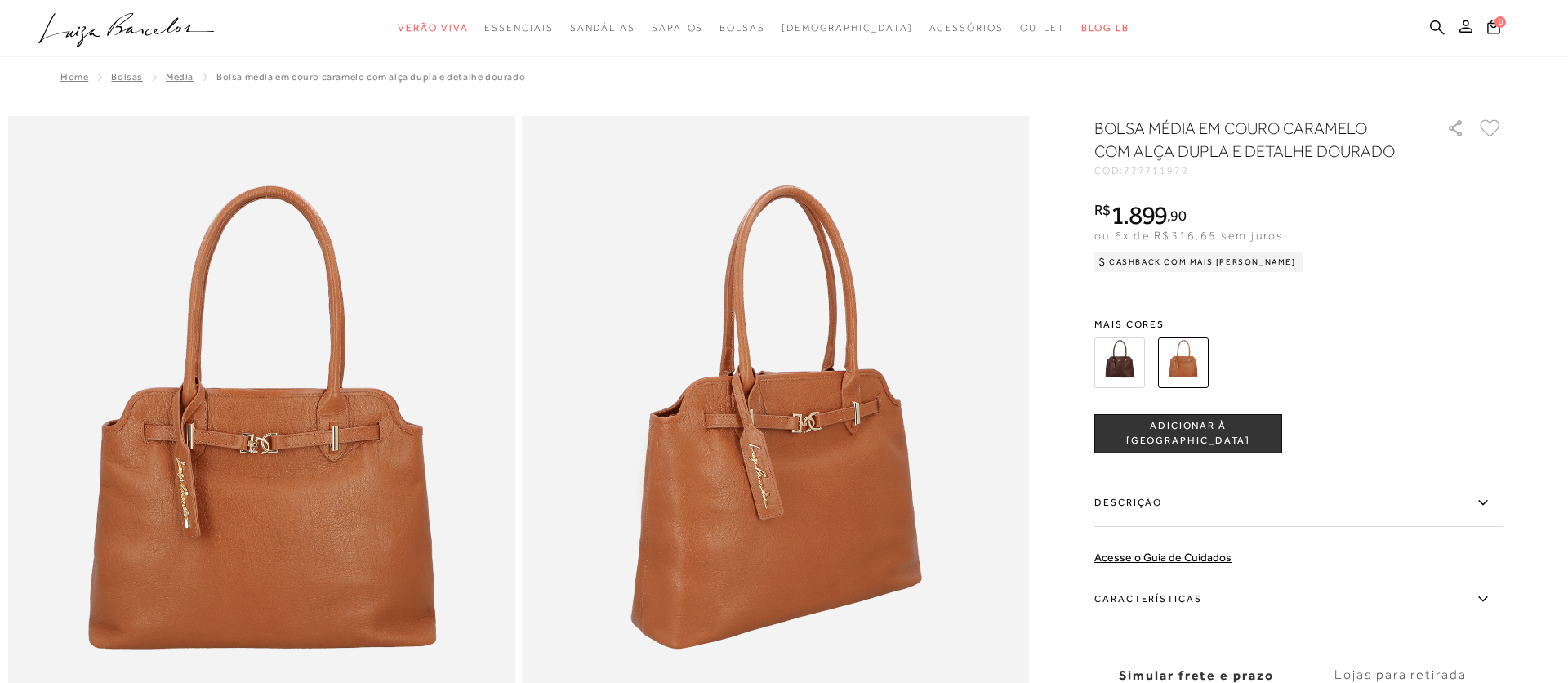
click at [1113, 356] on img at bounding box center [1120, 363] width 51 height 51
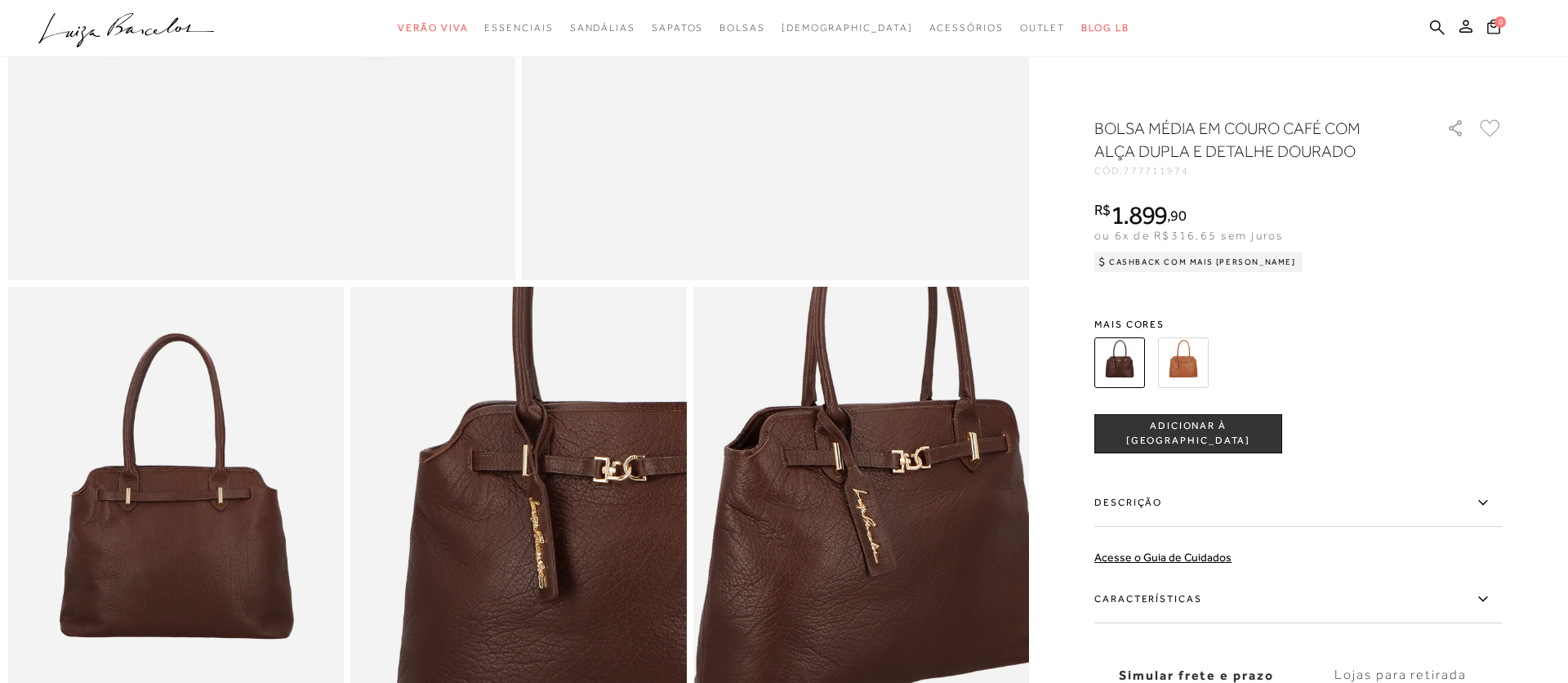
scroll to position [585, 0]
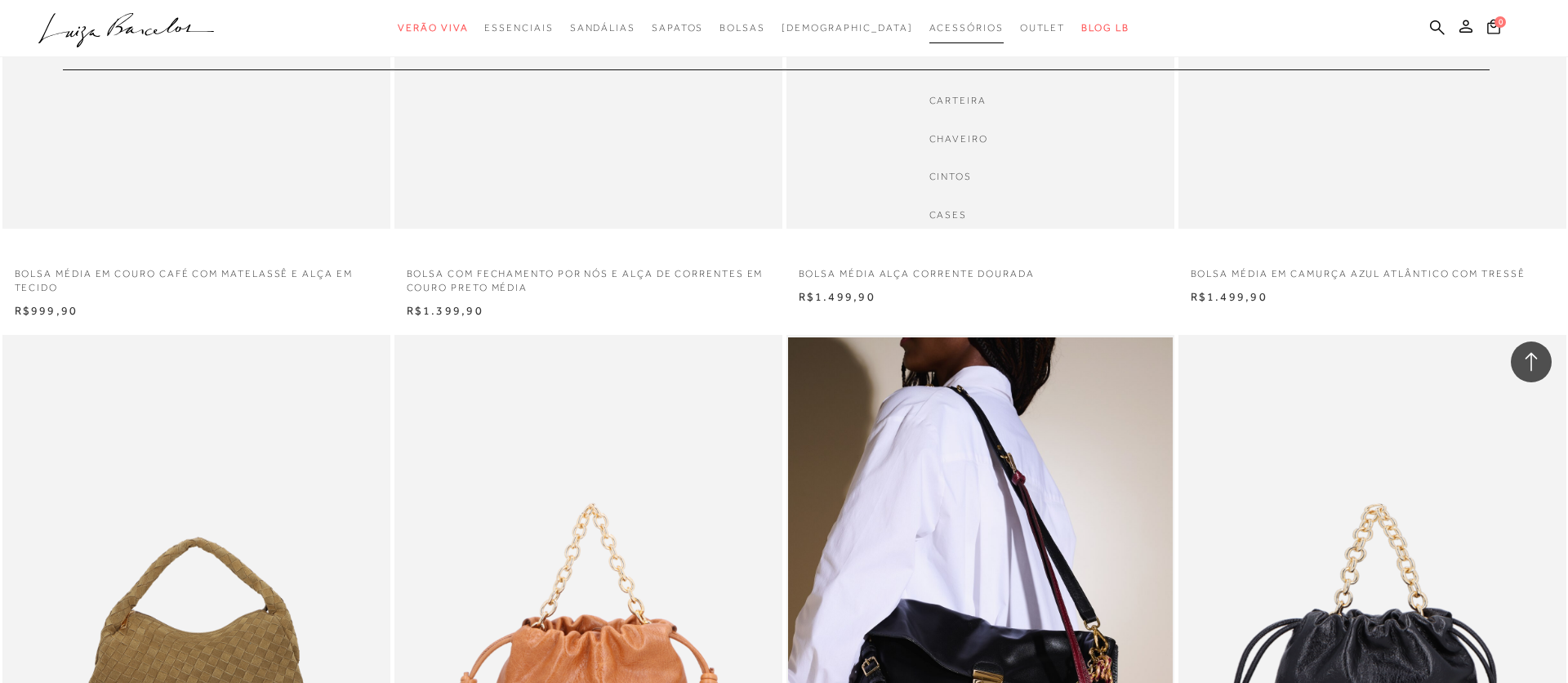
scroll to position [16126, 0]
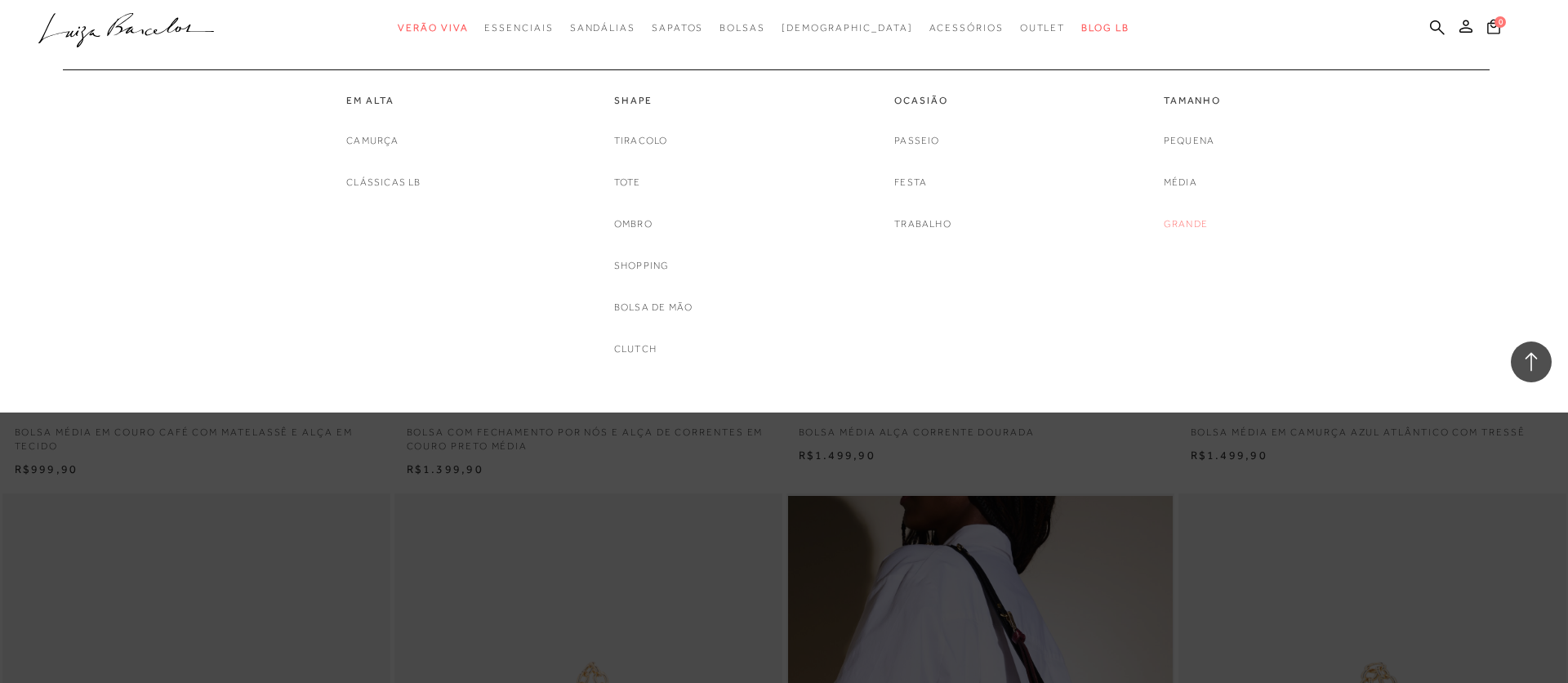
click at [1191, 221] on link "Grande" at bounding box center [1186, 224] width 44 height 18
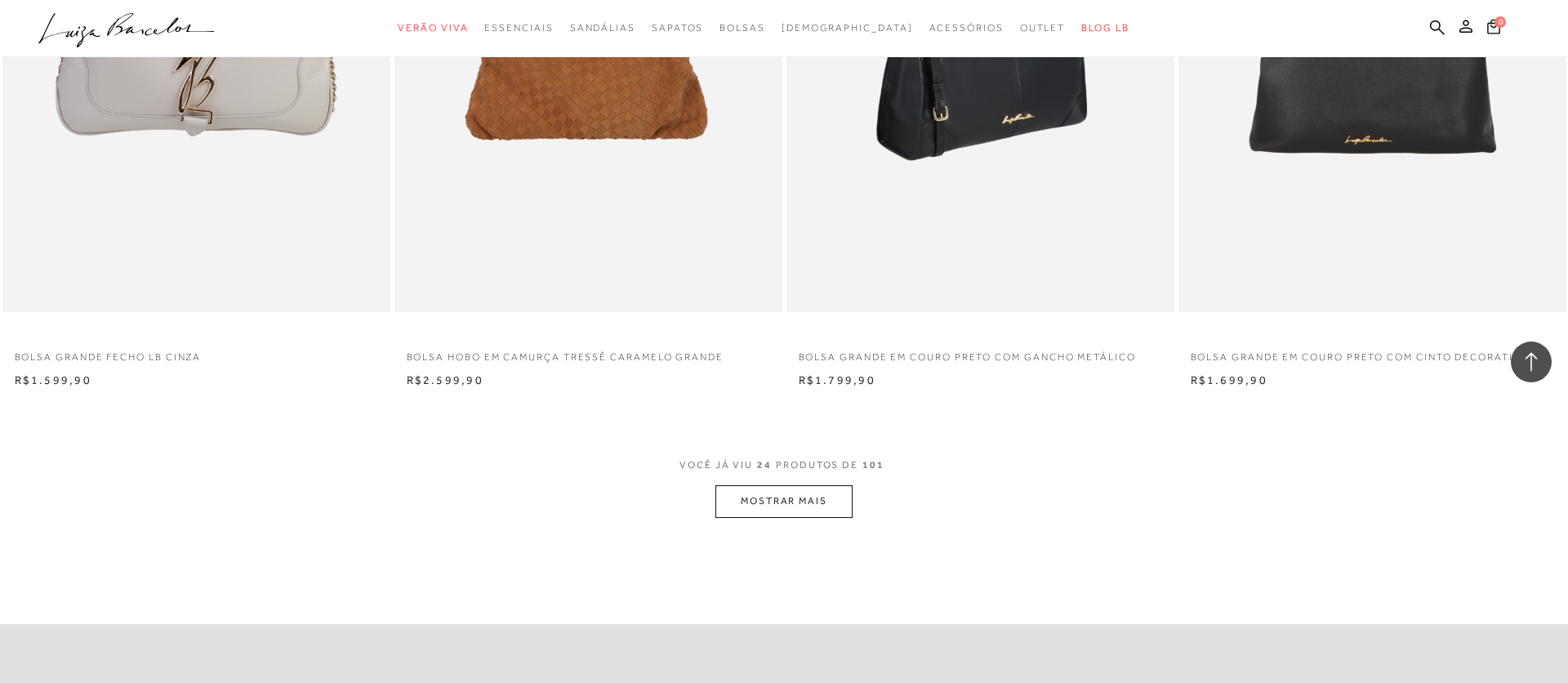
scroll to position [3840, 0]
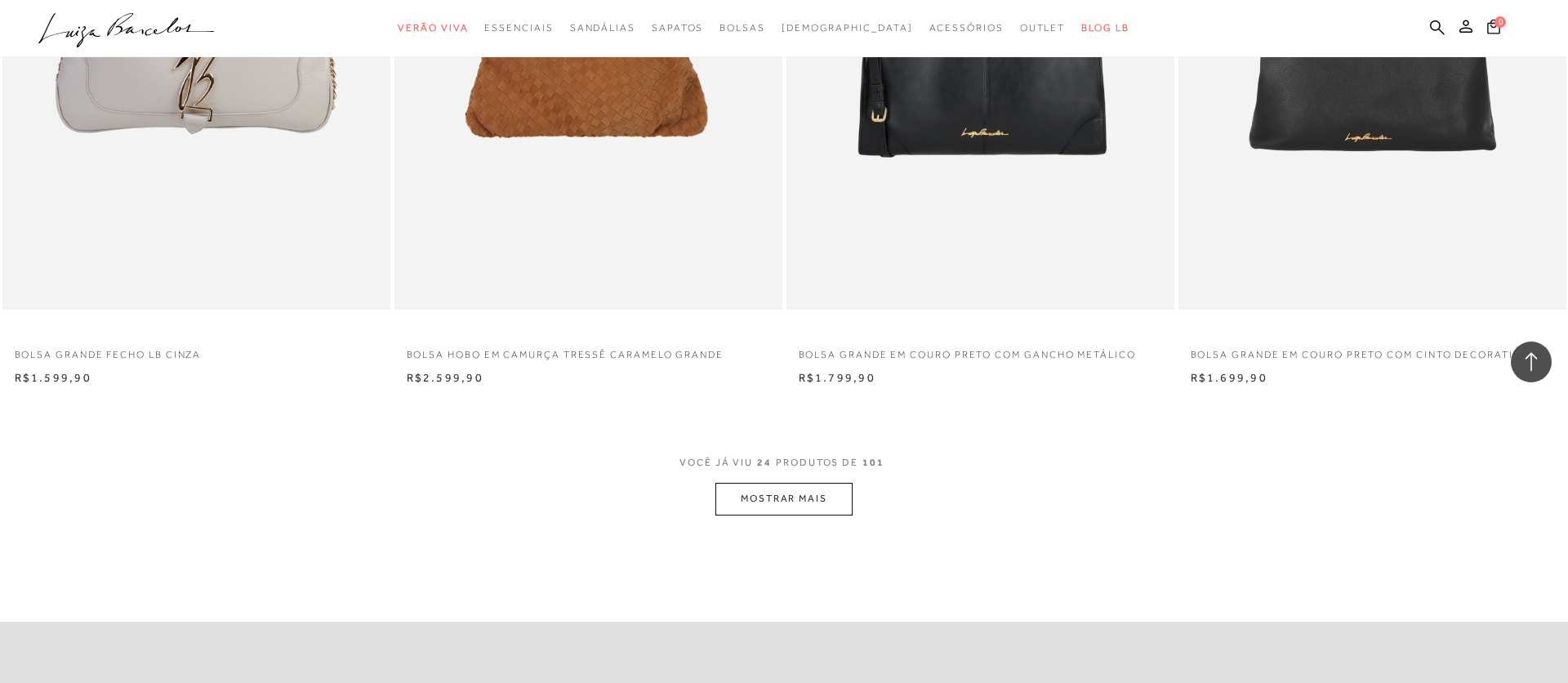
click at [812, 502] on button "MOSTRAR MAIS" at bounding box center [784, 499] width 137 height 32
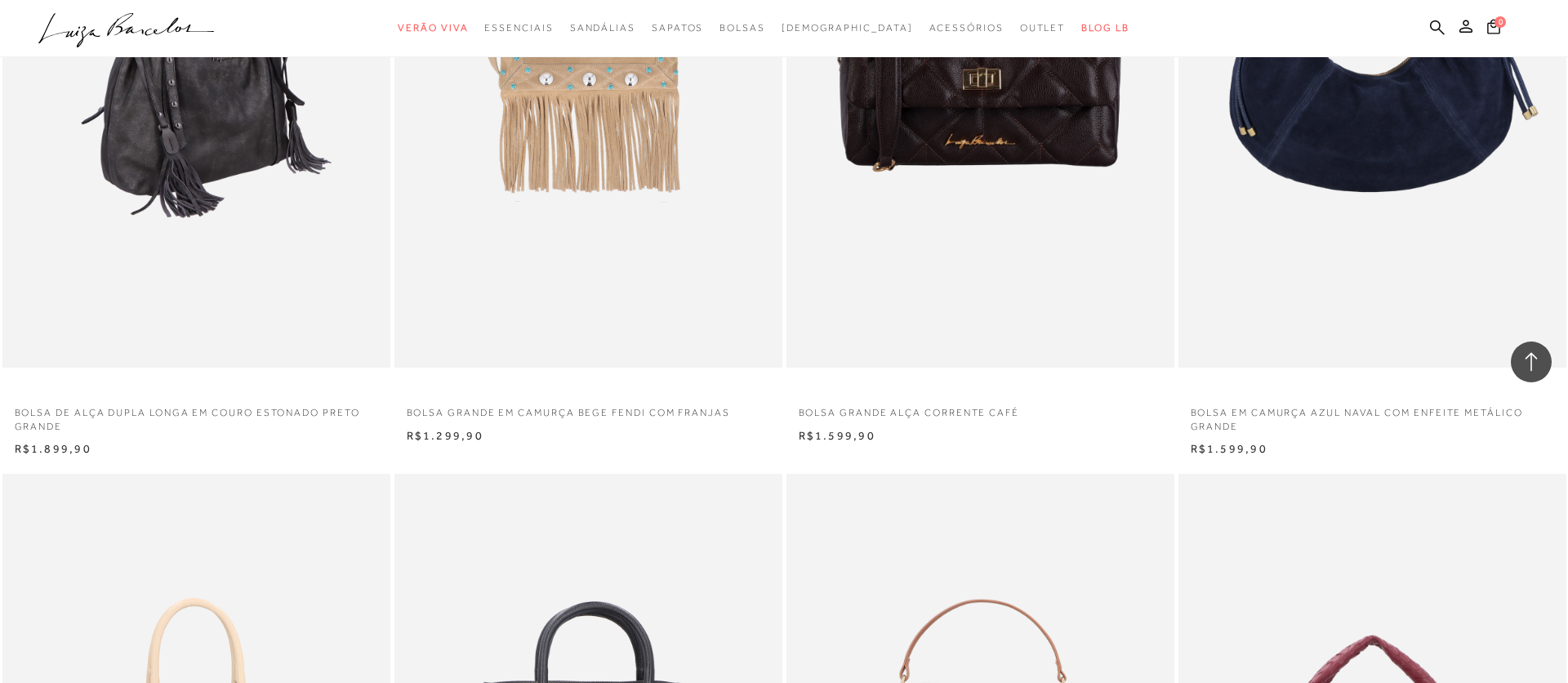
scroll to position [5837, 0]
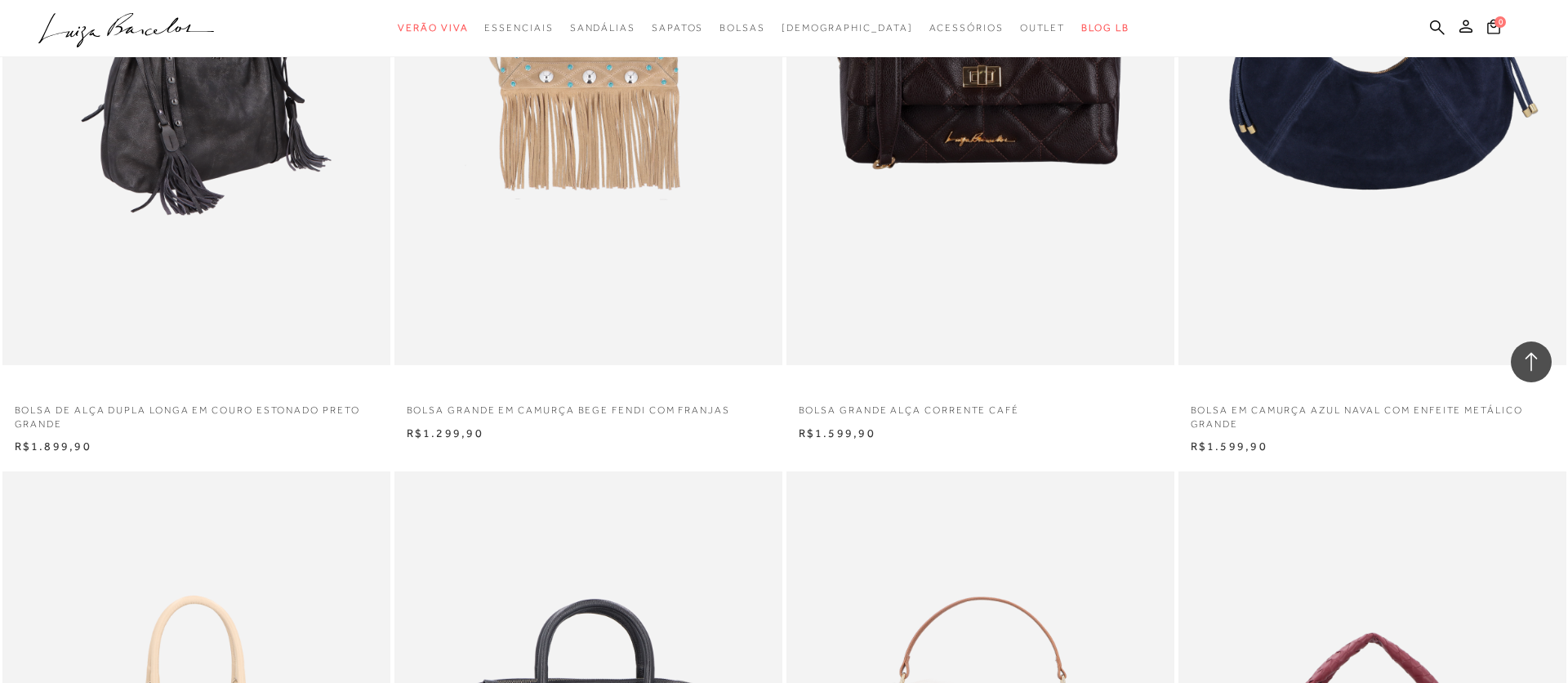
click at [201, 134] on img at bounding box center [197, 73] width 386 height 582
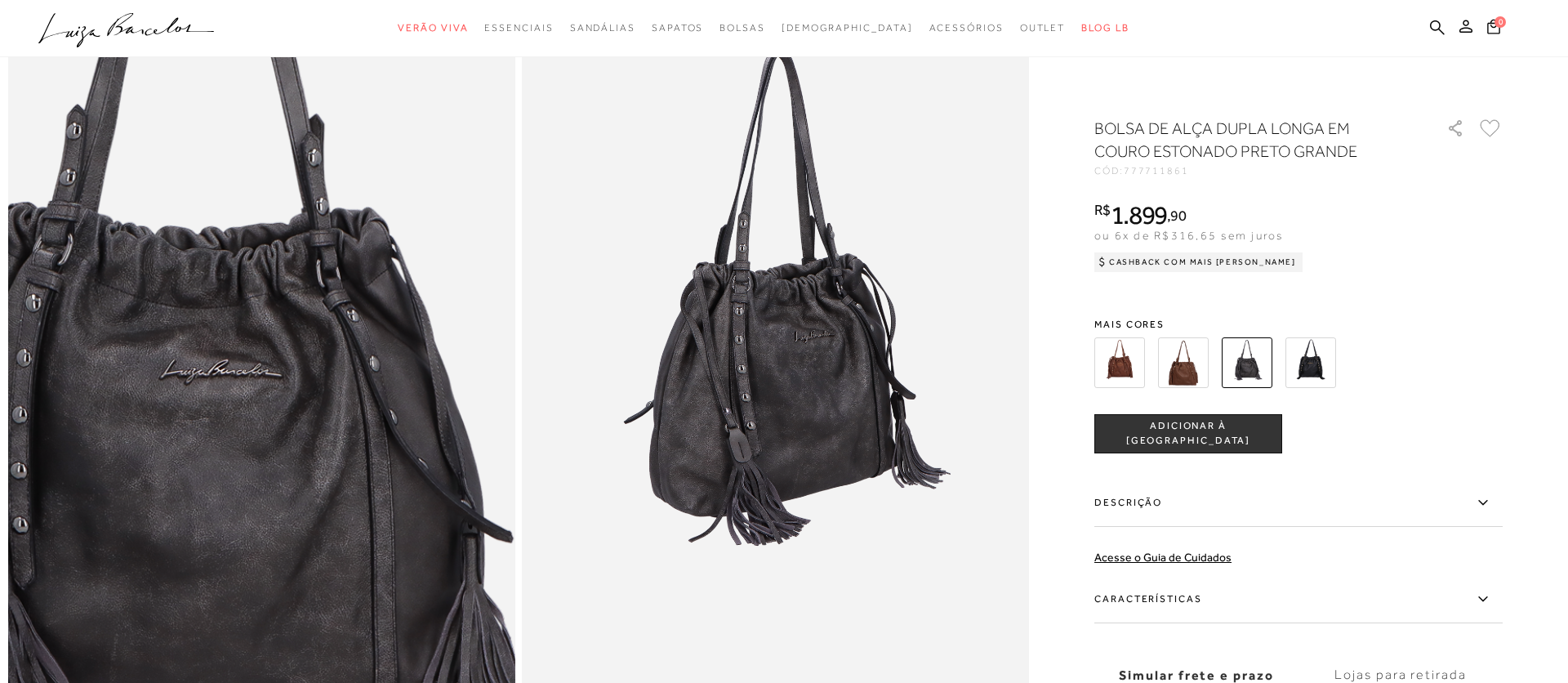
scroll to position [137, 0]
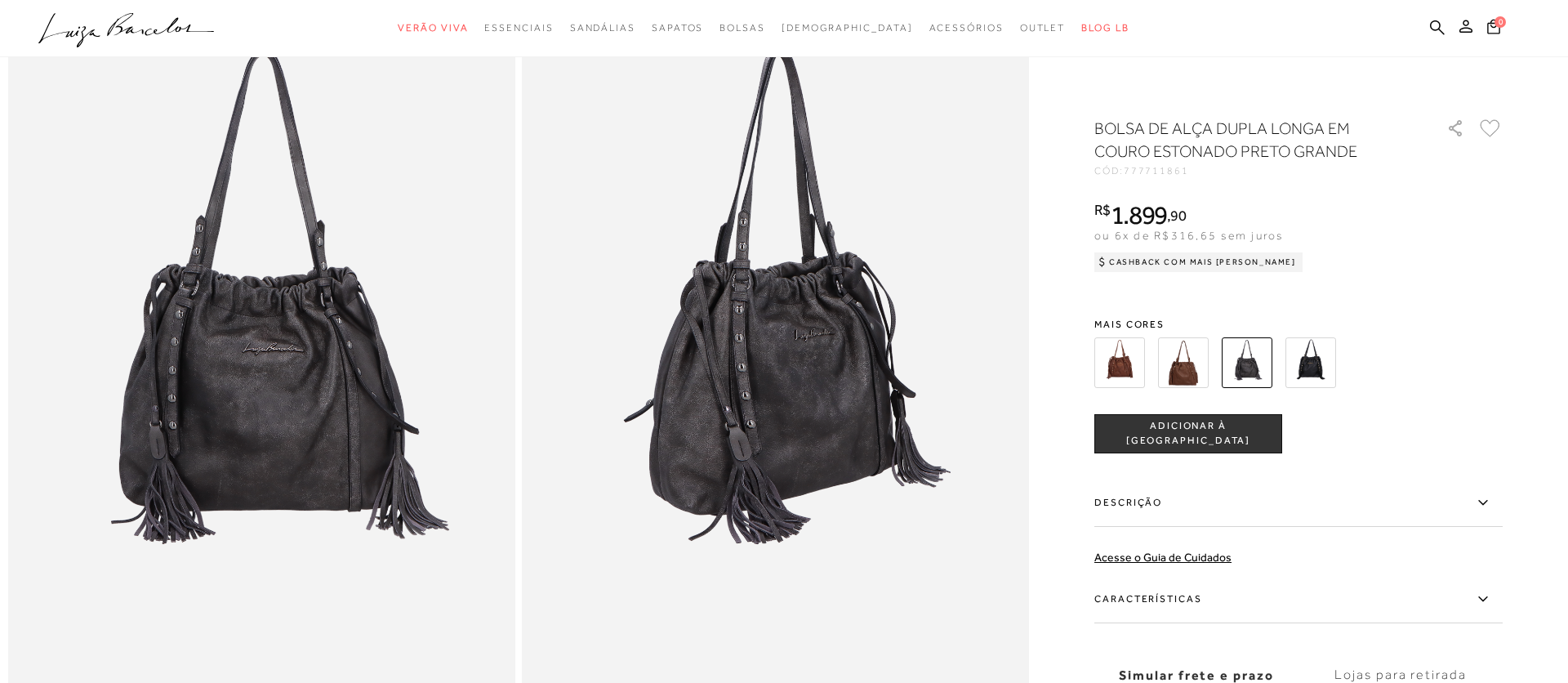
click at [1178, 364] on img at bounding box center [1184, 363] width 51 height 51
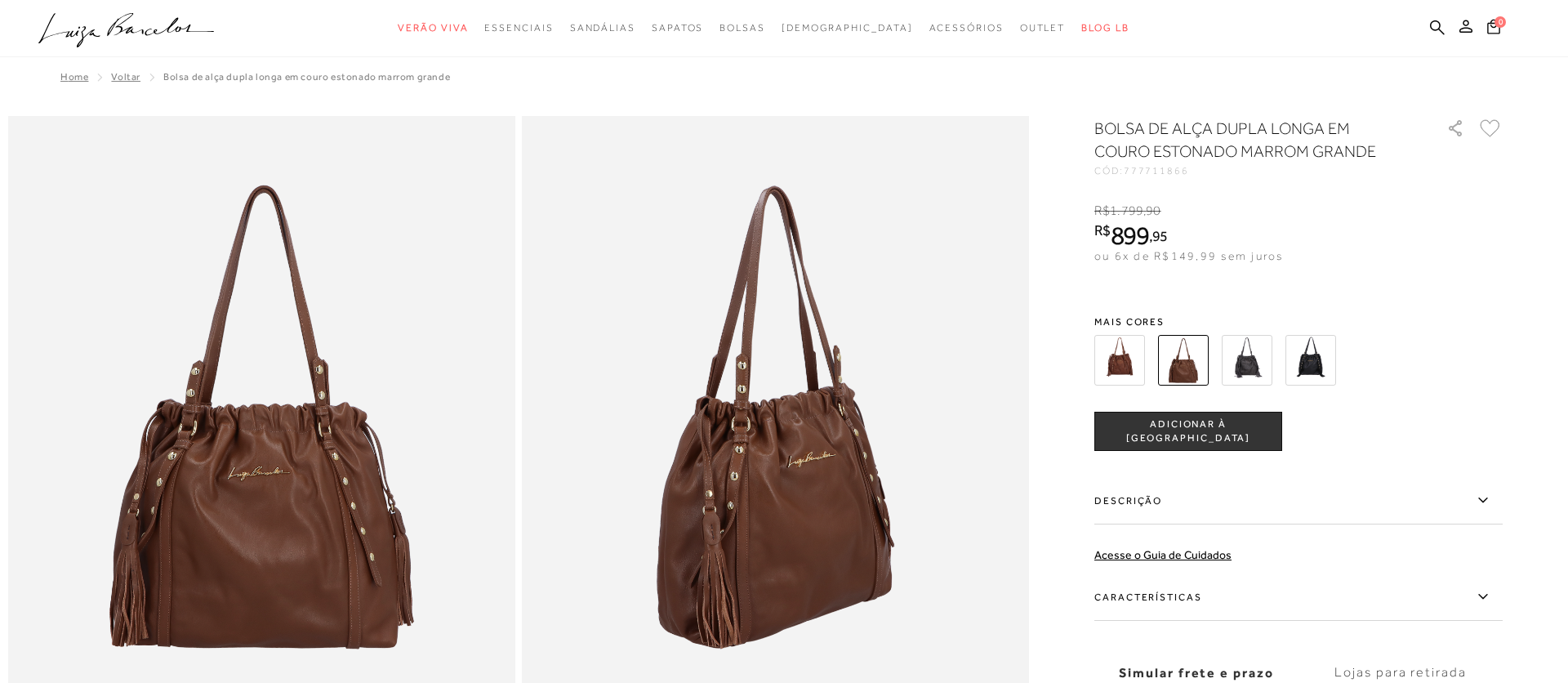
click at [325, 501] on img at bounding box center [261, 497] width 508 height 761
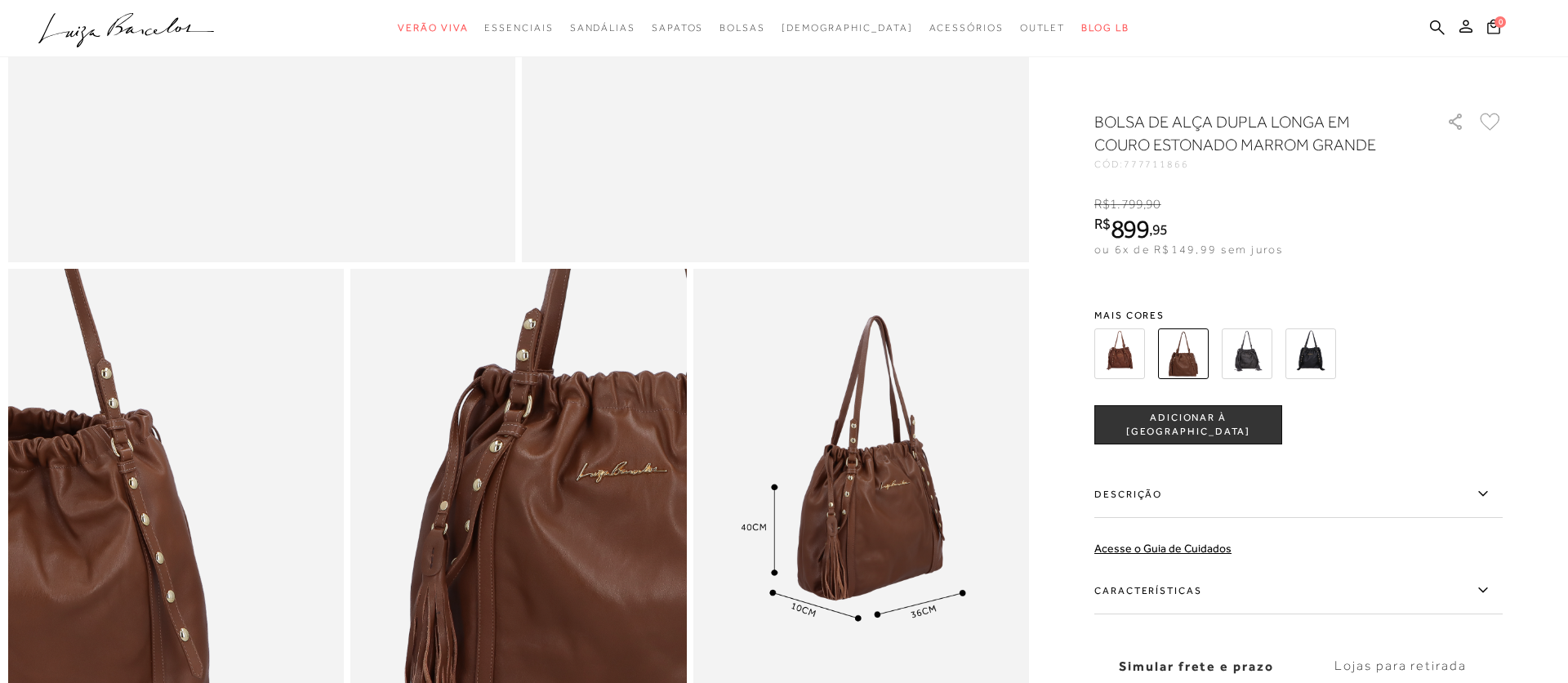
scroll to position [613, 0]
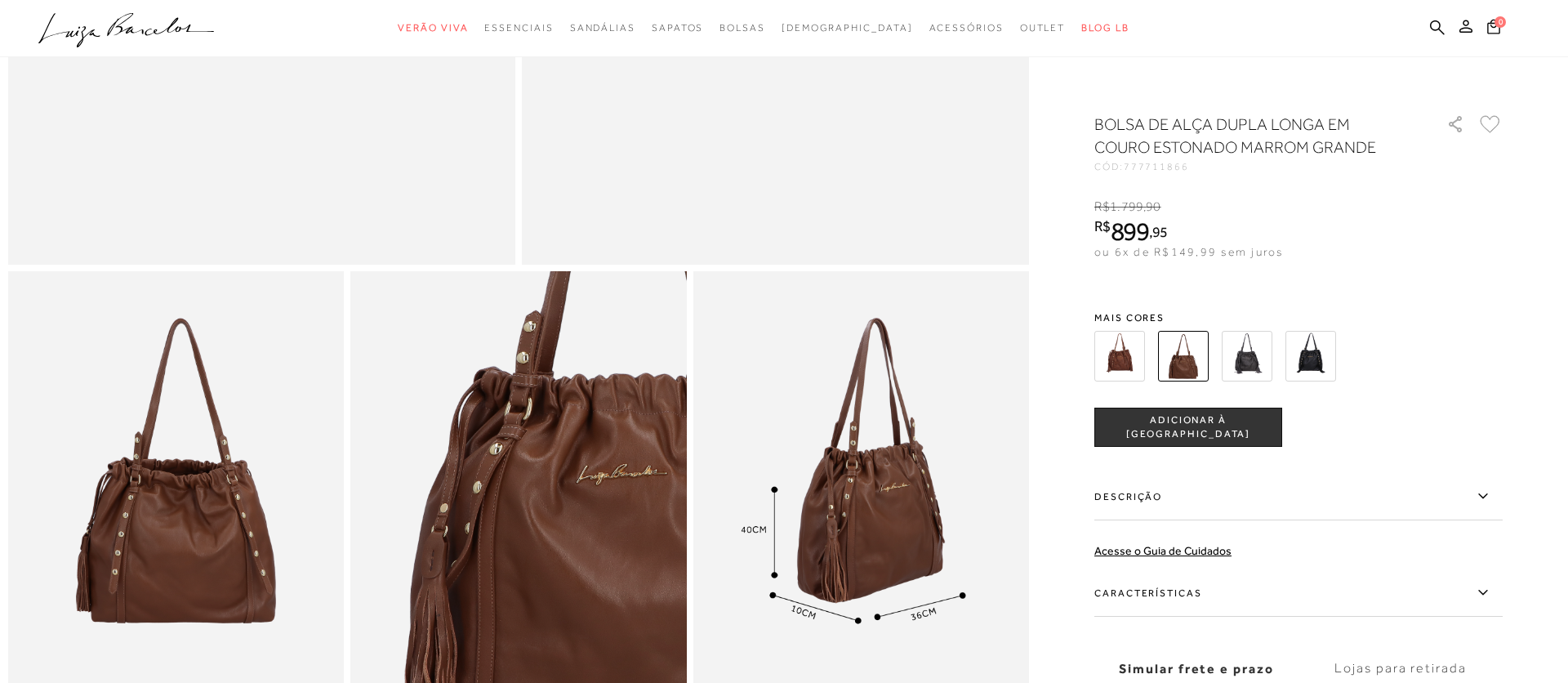
click at [1117, 365] on img at bounding box center [1120, 356] width 51 height 51
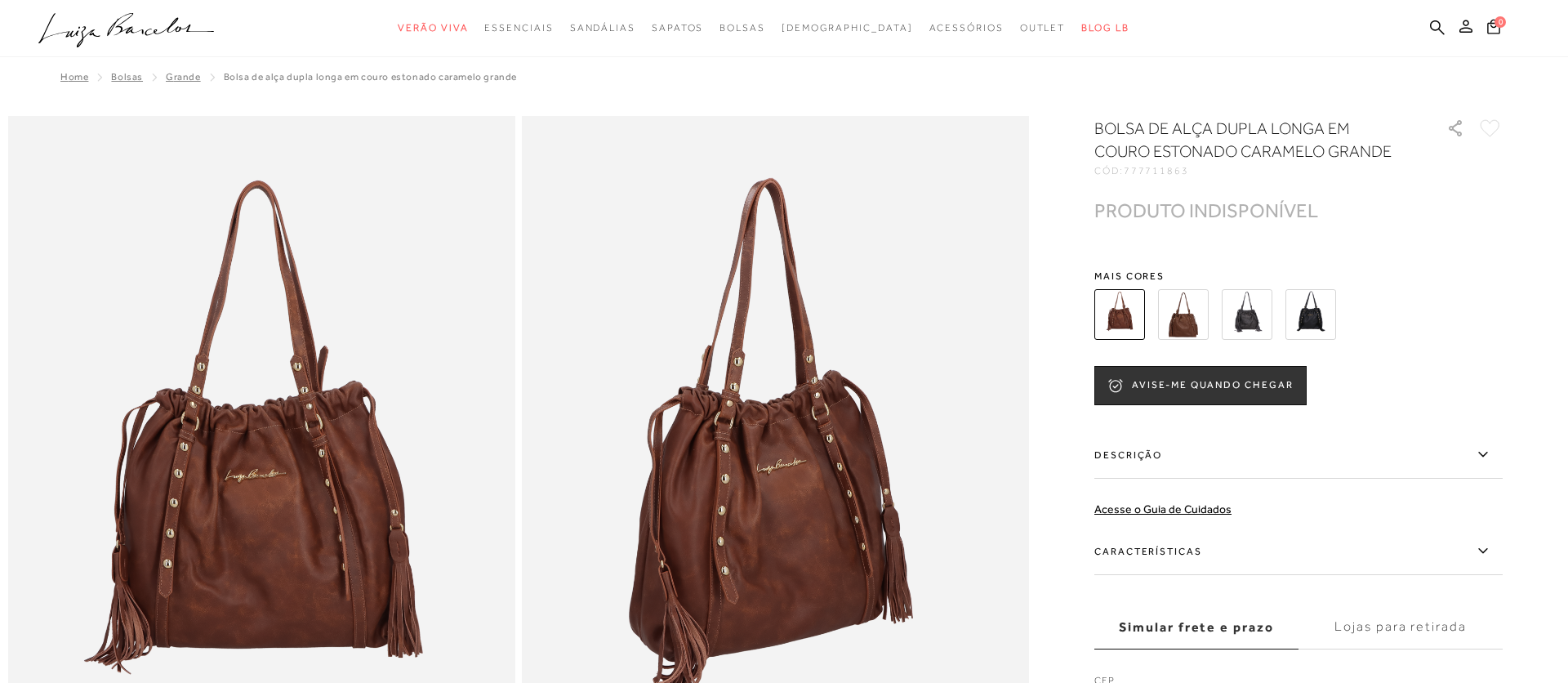
click at [1178, 309] on img at bounding box center [1184, 315] width 51 height 51
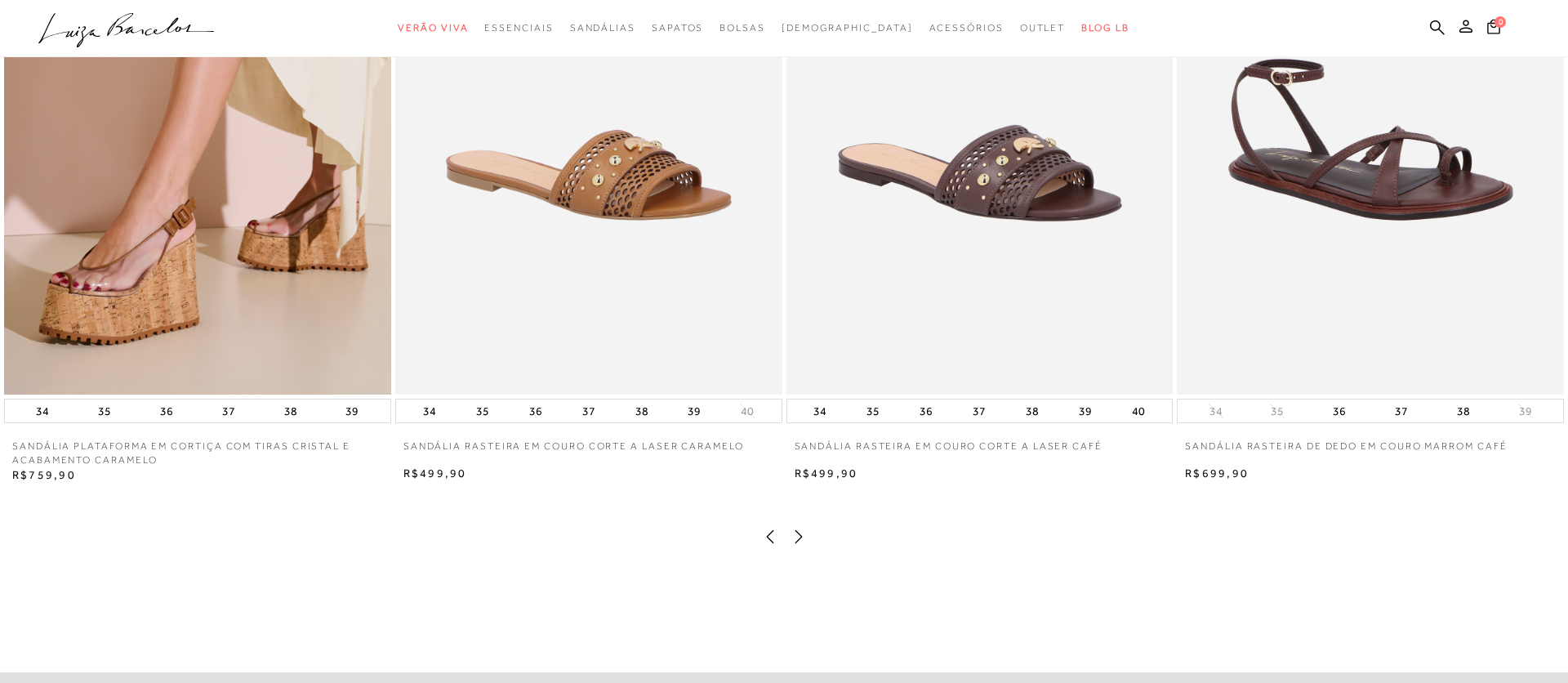
scroll to position [1844, 0]
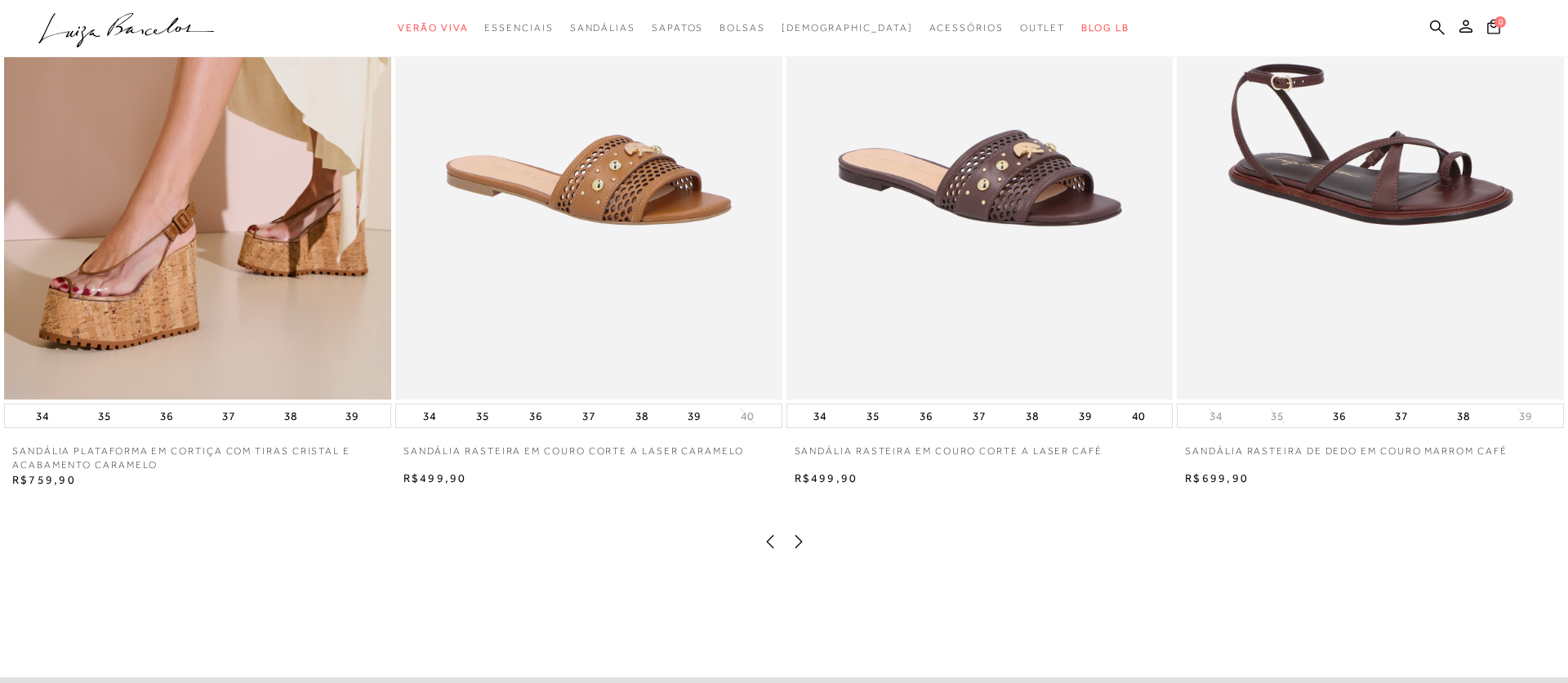
click at [797, 542] on icon at bounding box center [798, 541] width 17 height 17
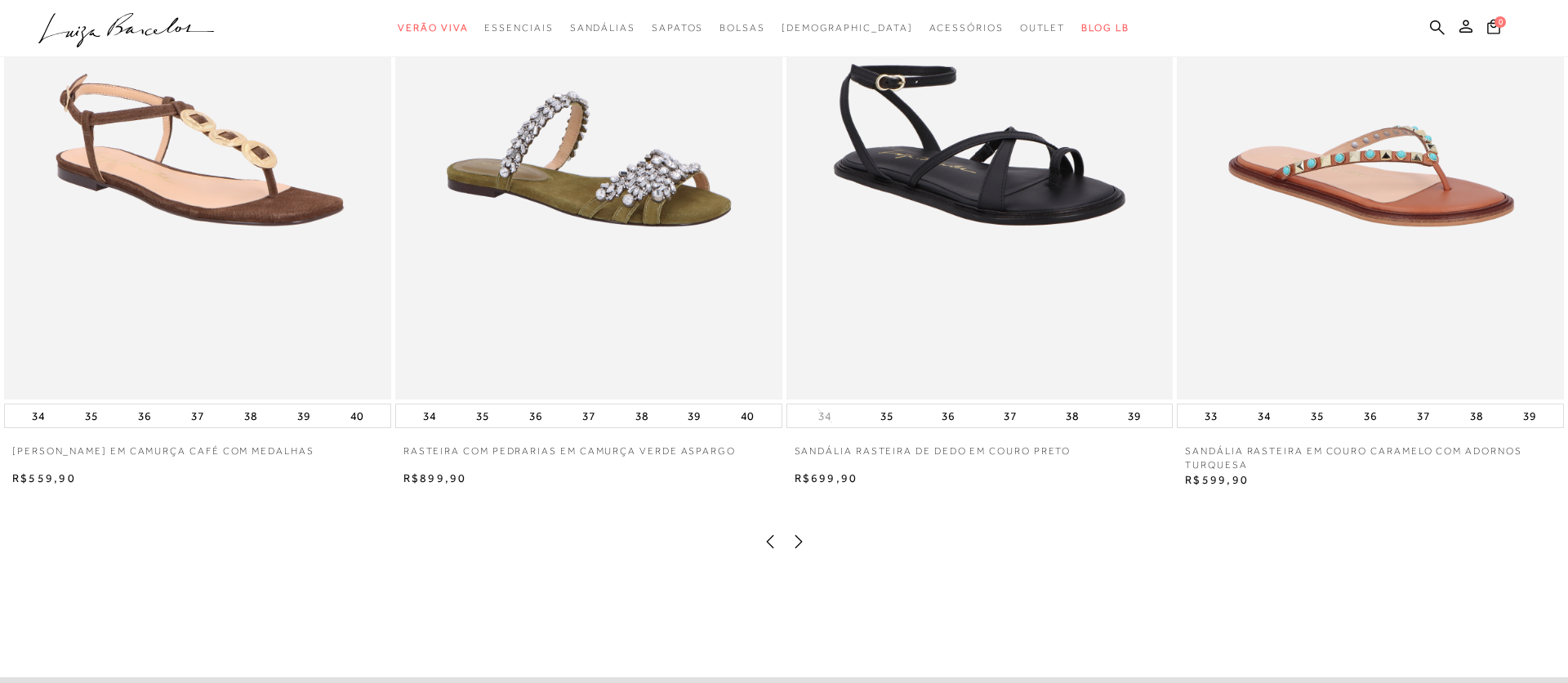
click at [796, 541] on icon at bounding box center [798, 541] width 17 height 17
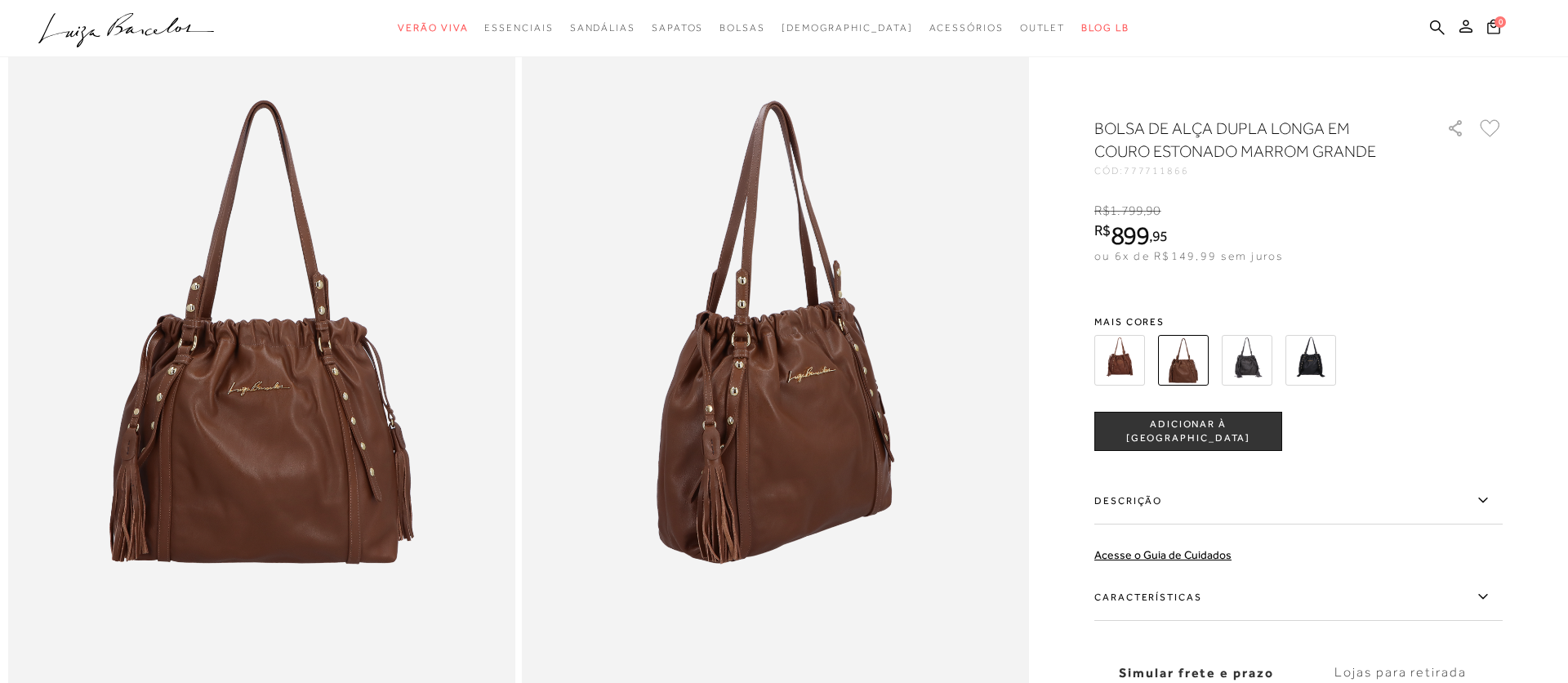
scroll to position [0, 0]
